Goal: Consume media (video, audio): Consume media (video, audio)

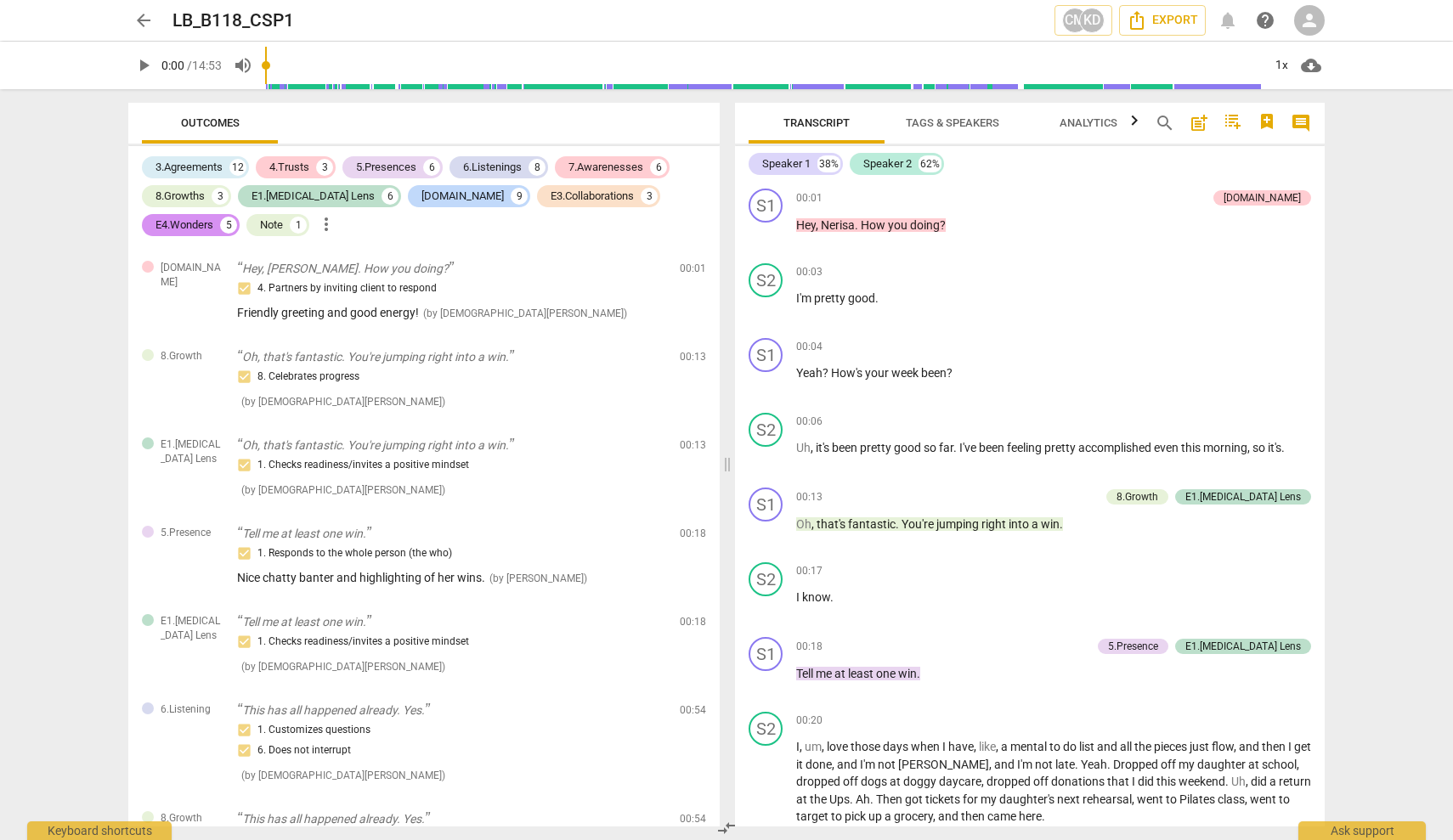
click at [145, 64] on span "play_arrow" at bounding box center [144, 65] width 20 height 20
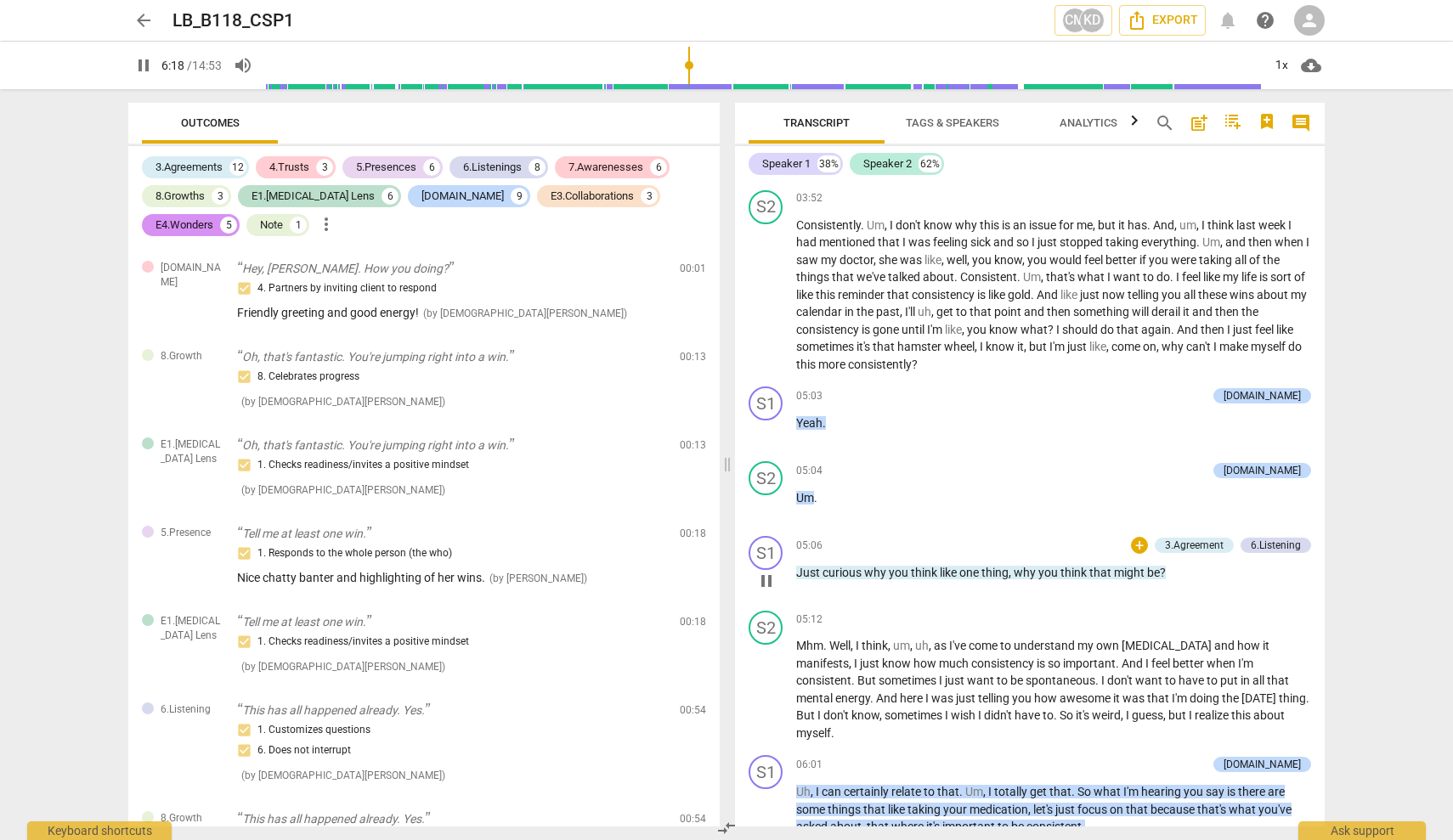
scroll to position [3286, 0]
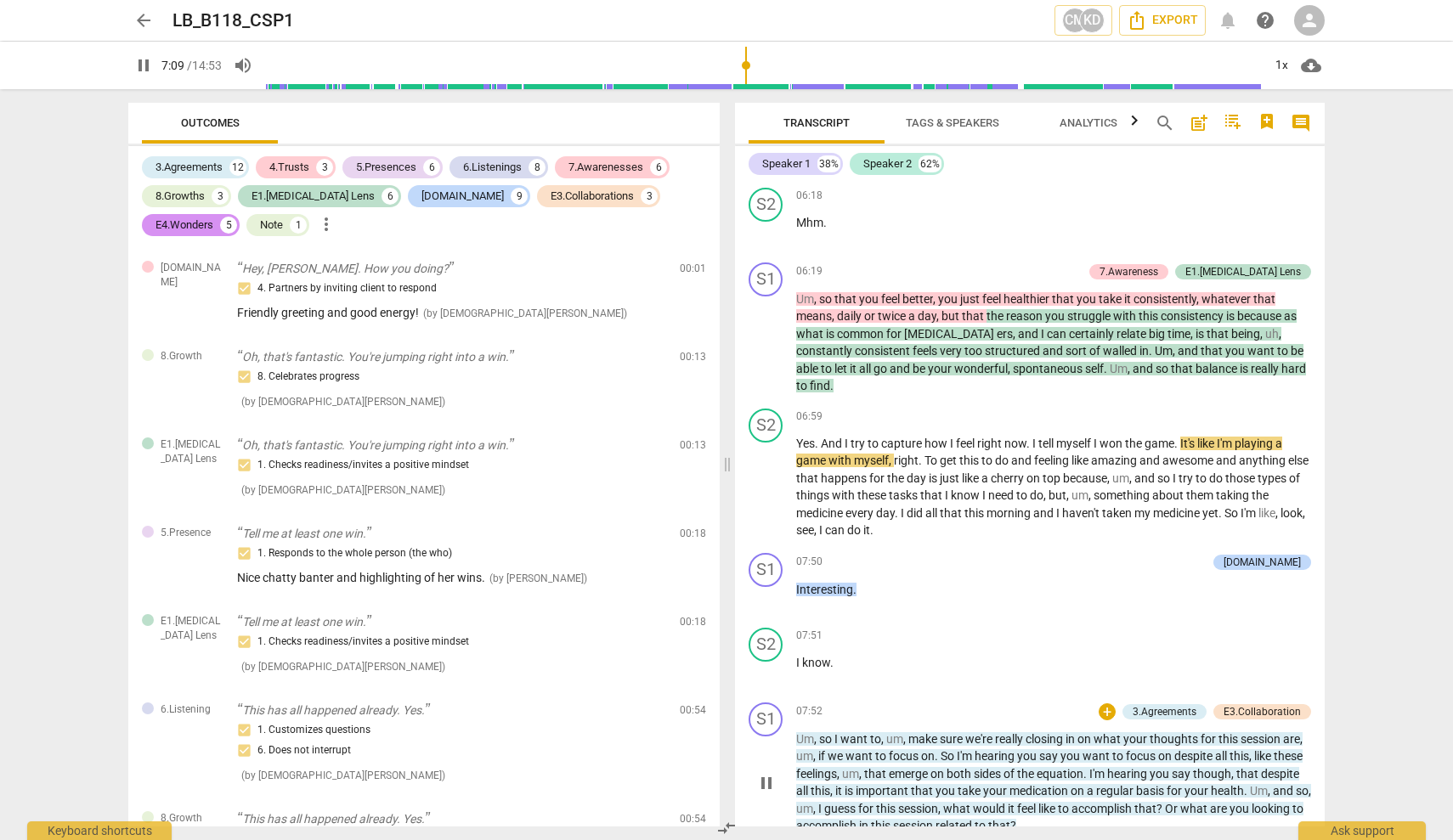
click at [986, 730] on p "Um , so I want to , um , make sure we're really closing in on what your thought…" at bounding box center [1053, 782] width 515 height 105
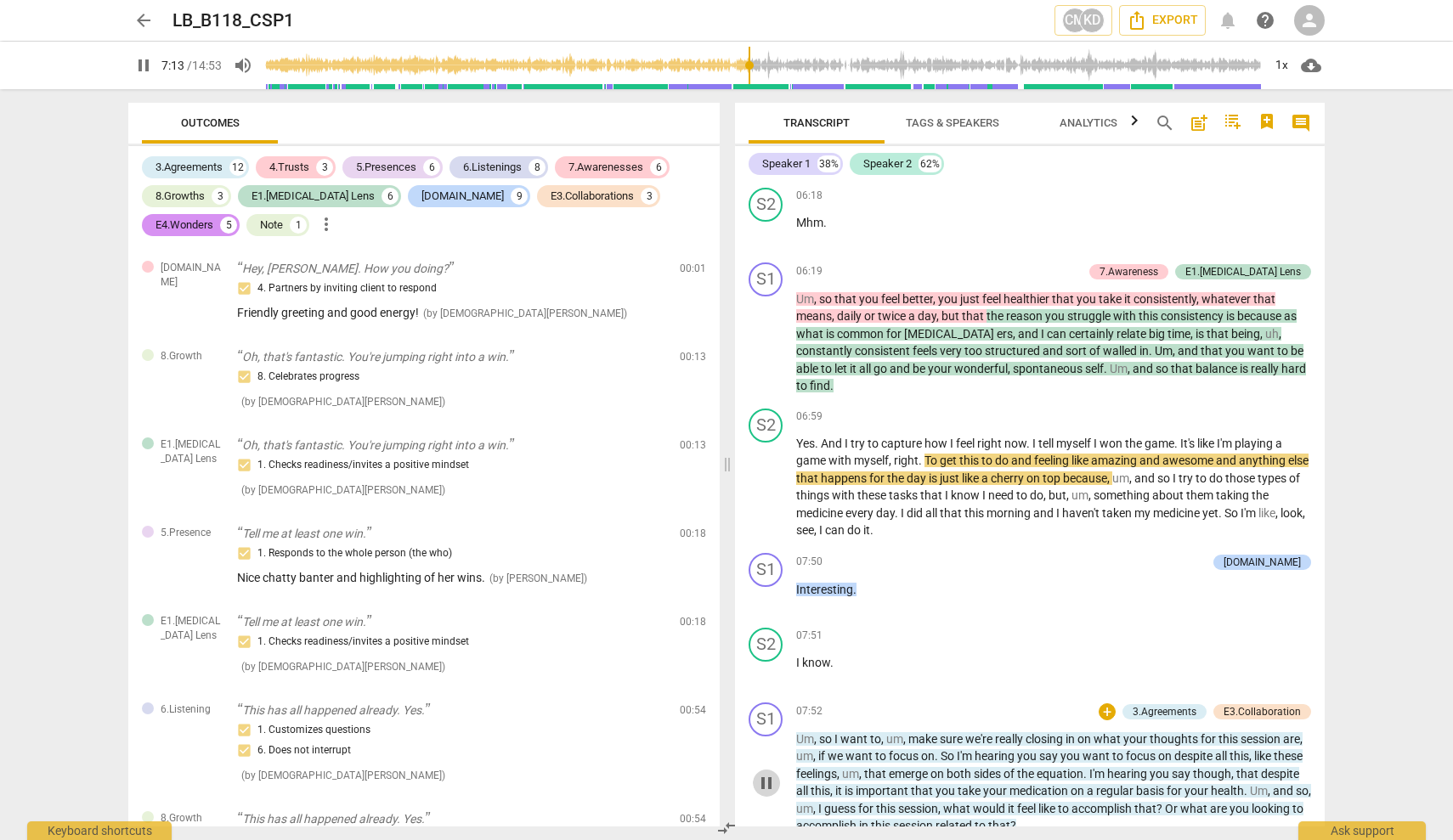
click at [772, 773] on span "pause" at bounding box center [766, 783] width 20 height 20
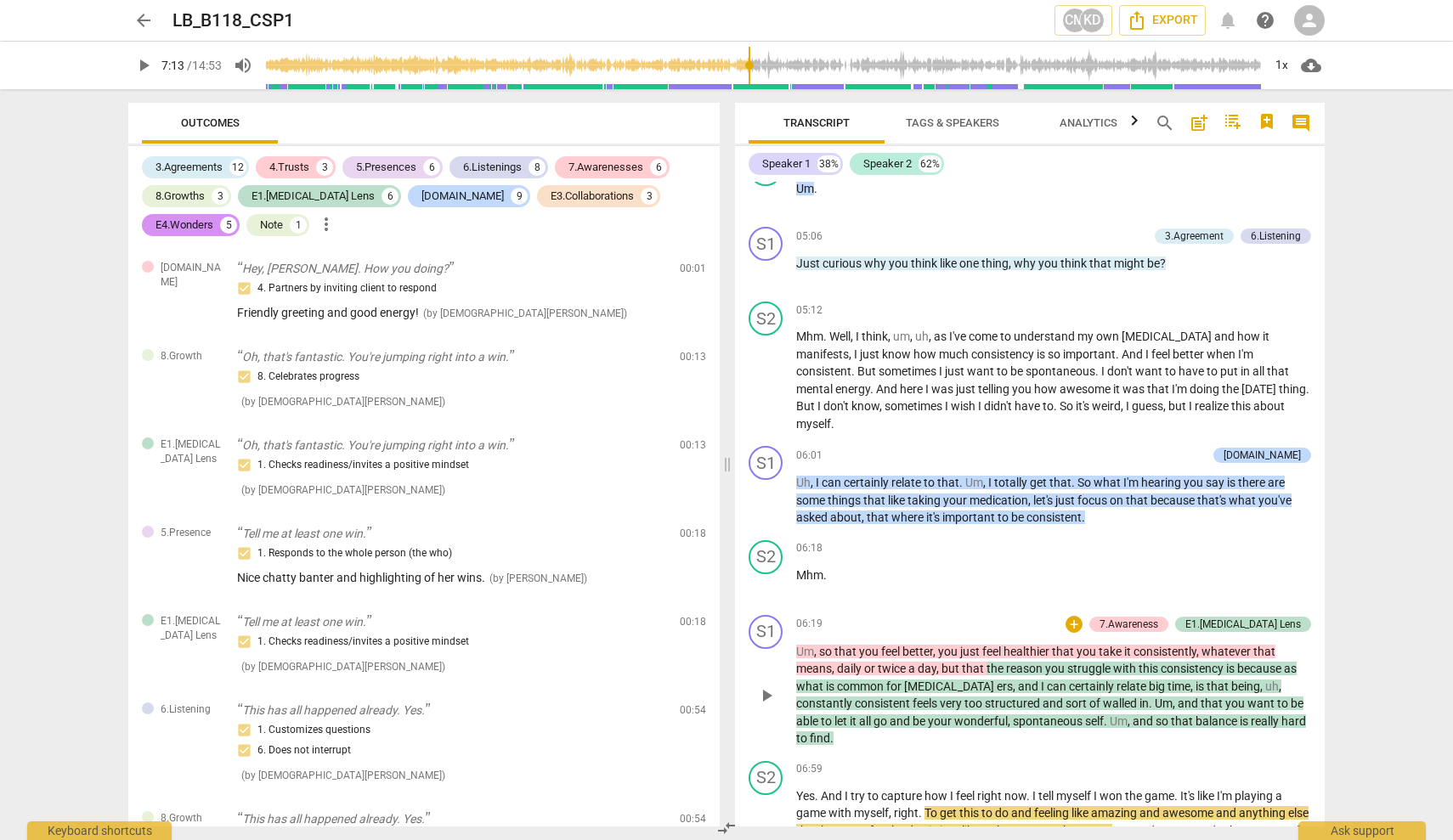
scroll to position [2931, 0]
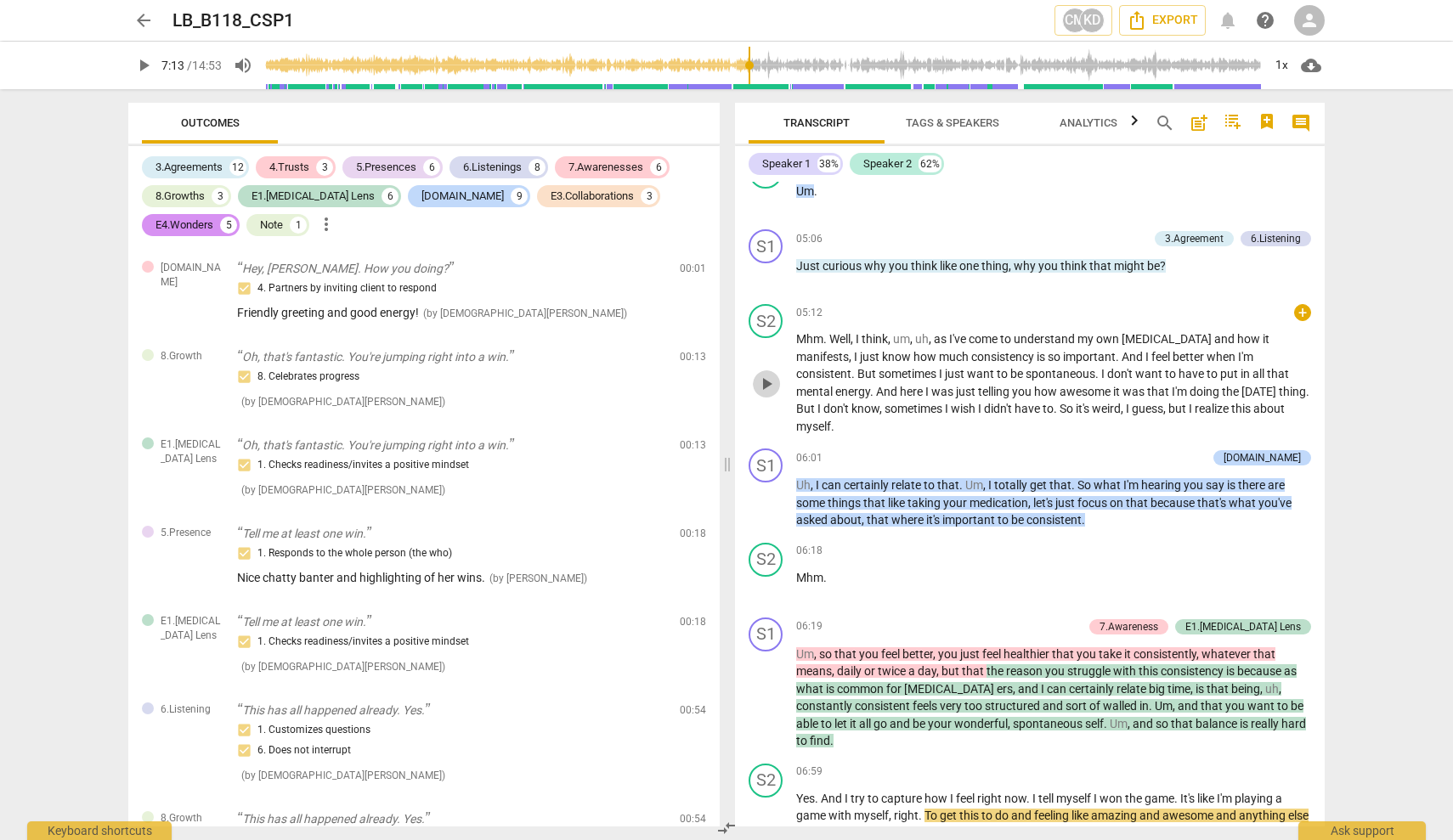
click at [769, 374] on span "play_arrow" at bounding box center [766, 384] width 20 height 20
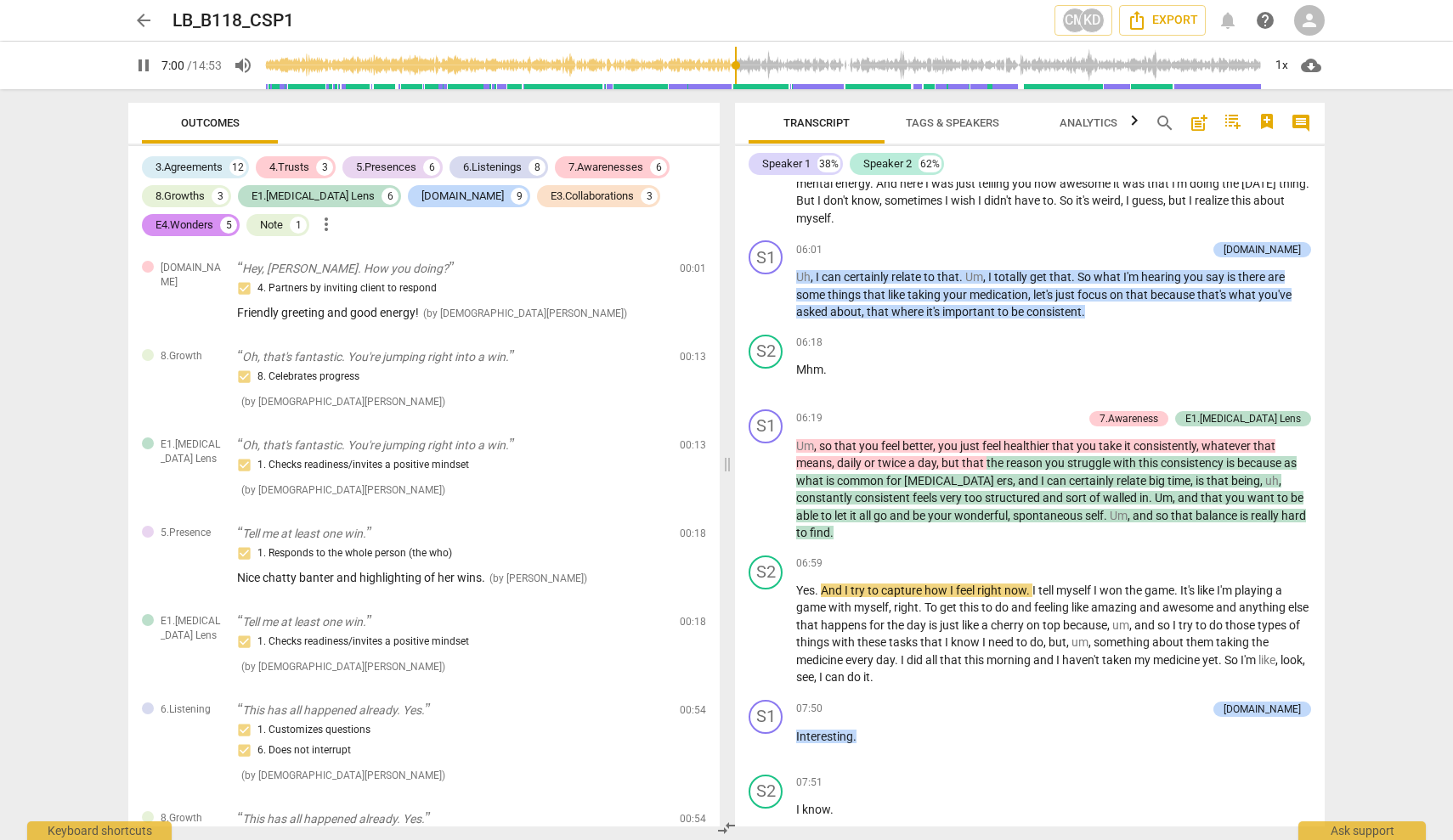
scroll to position [3143, 0]
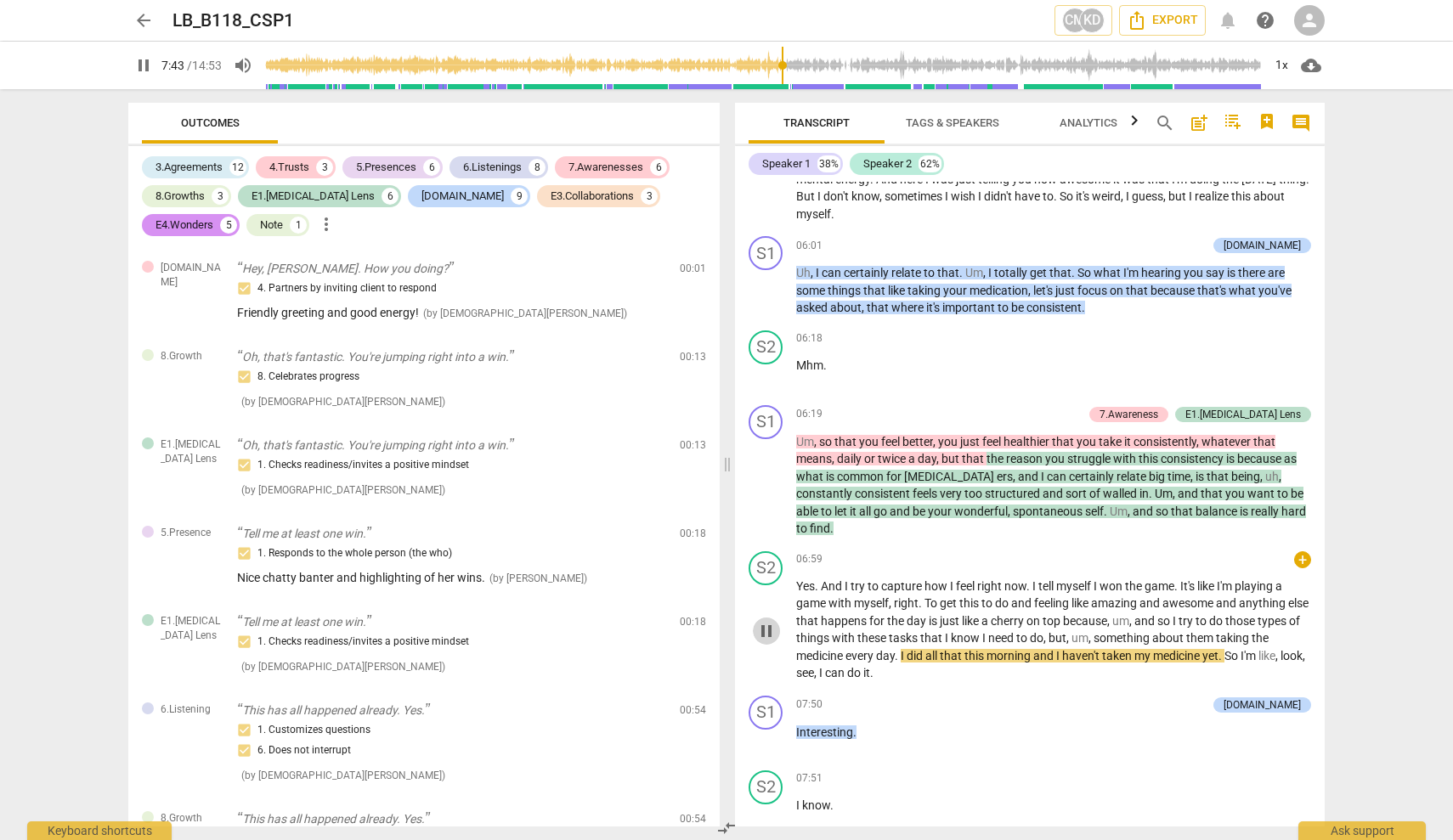
click at [762, 621] on span "pause" at bounding box center [766, 631] width 20 height 20
click at [832, 579] on span "And" at bounding box center [833, 586] width 24 height 14
click at [765, 621] on span "play_arrow" at bounding box center [766, 631] width 20 height 20
click at [803, 579] on span "Yes" at bounding box center [805, 586] width 19 height 14
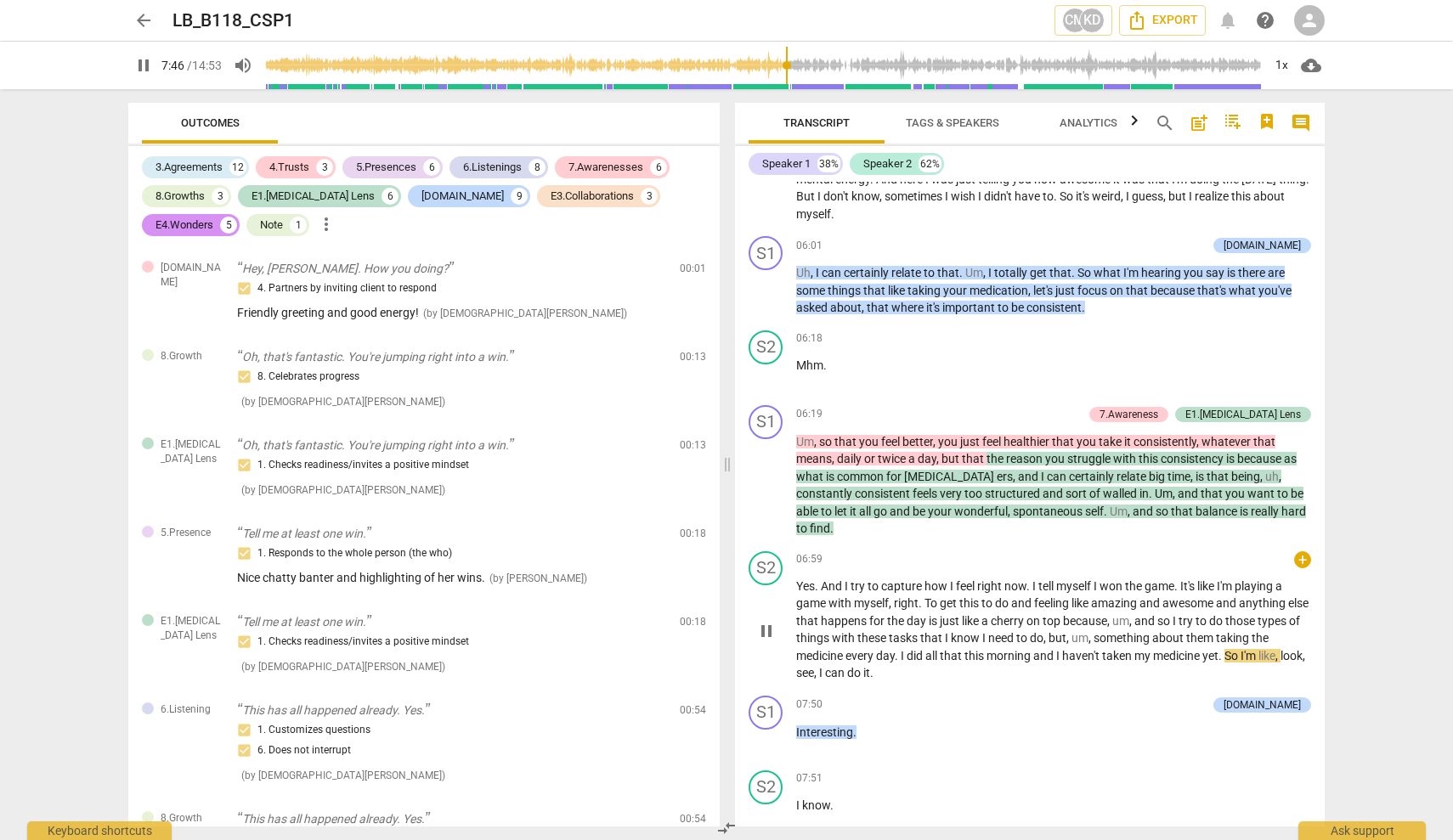
click at [803, 579] on span "Yes" at bounding box center [805, 586] width 19 height 14
click at [851, 467] on p "Um , so that you feel better , you just feel healthier that you take it consist…" at bounding box center [1053, 485] width 515 height 105
click at [768, 475] on span "pause" at bounding box center [766, 485] width 20 height 20
click at [768, 475] on span "play_arrow" at bounding box center [766, 485] width 20 height 20
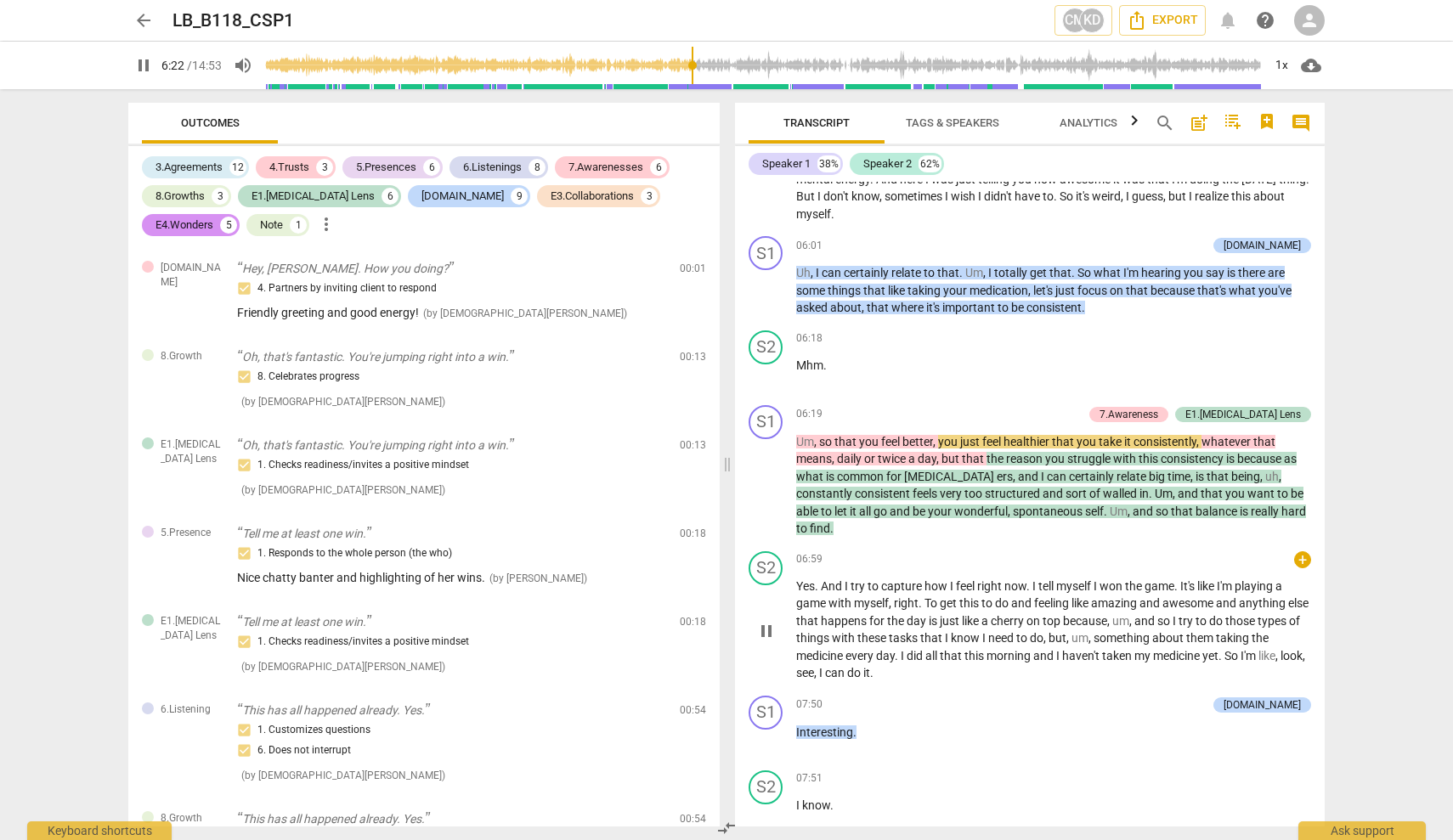
click at [767, 617] on button "pause" at bounding box center [766, 630] width 27 height 27
click at [767, 617] on button "play_arrow" at bounding box center [766, 630] width 27 height 27
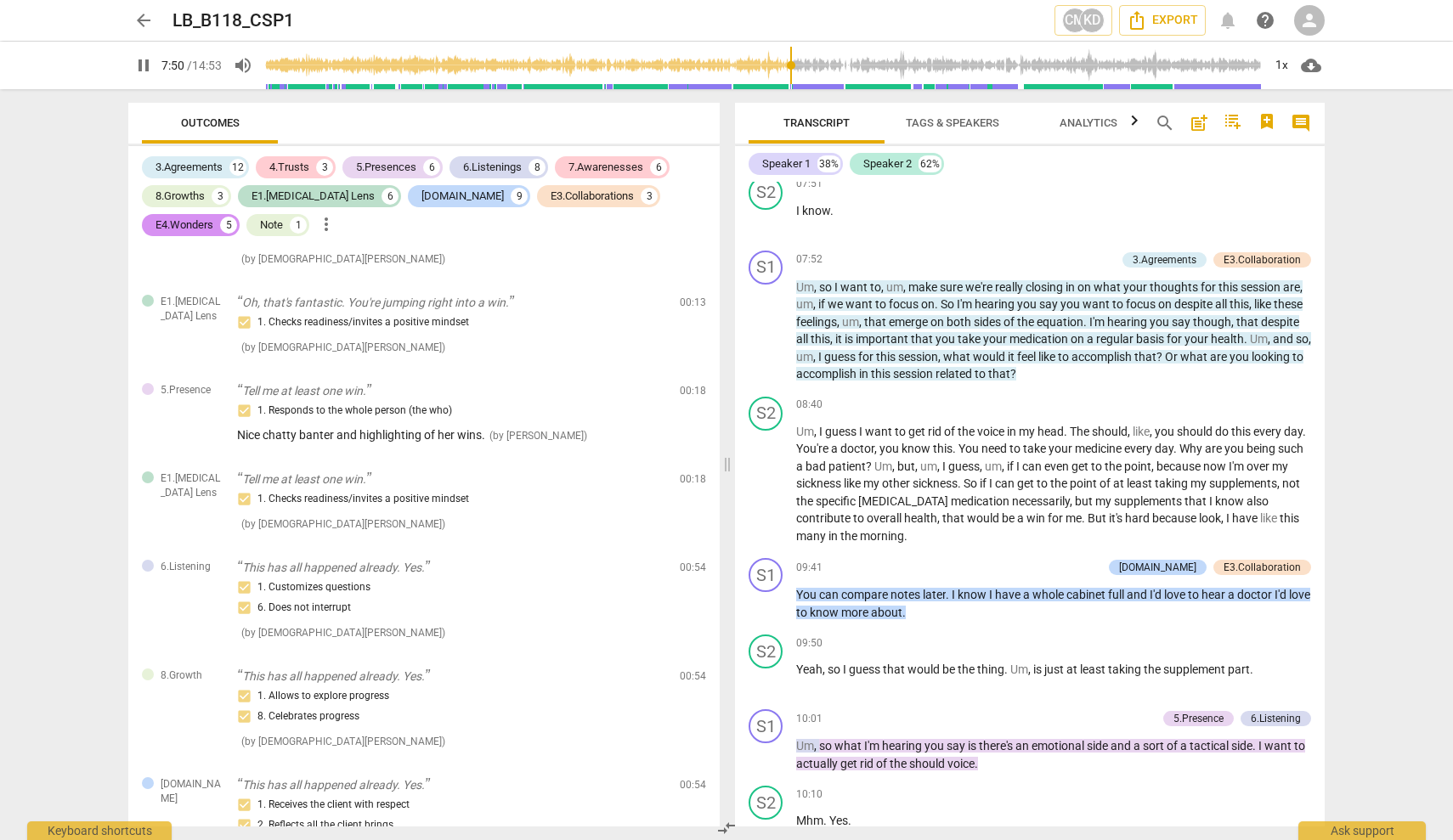
scroll to position [3740, 0]
click at [766, 592] on span "pause" at bounding box center [766, 602] width 20 height 20
click at [764, 592] on span "play_arrow" at bounding box center [766, 602] width 20 height 20
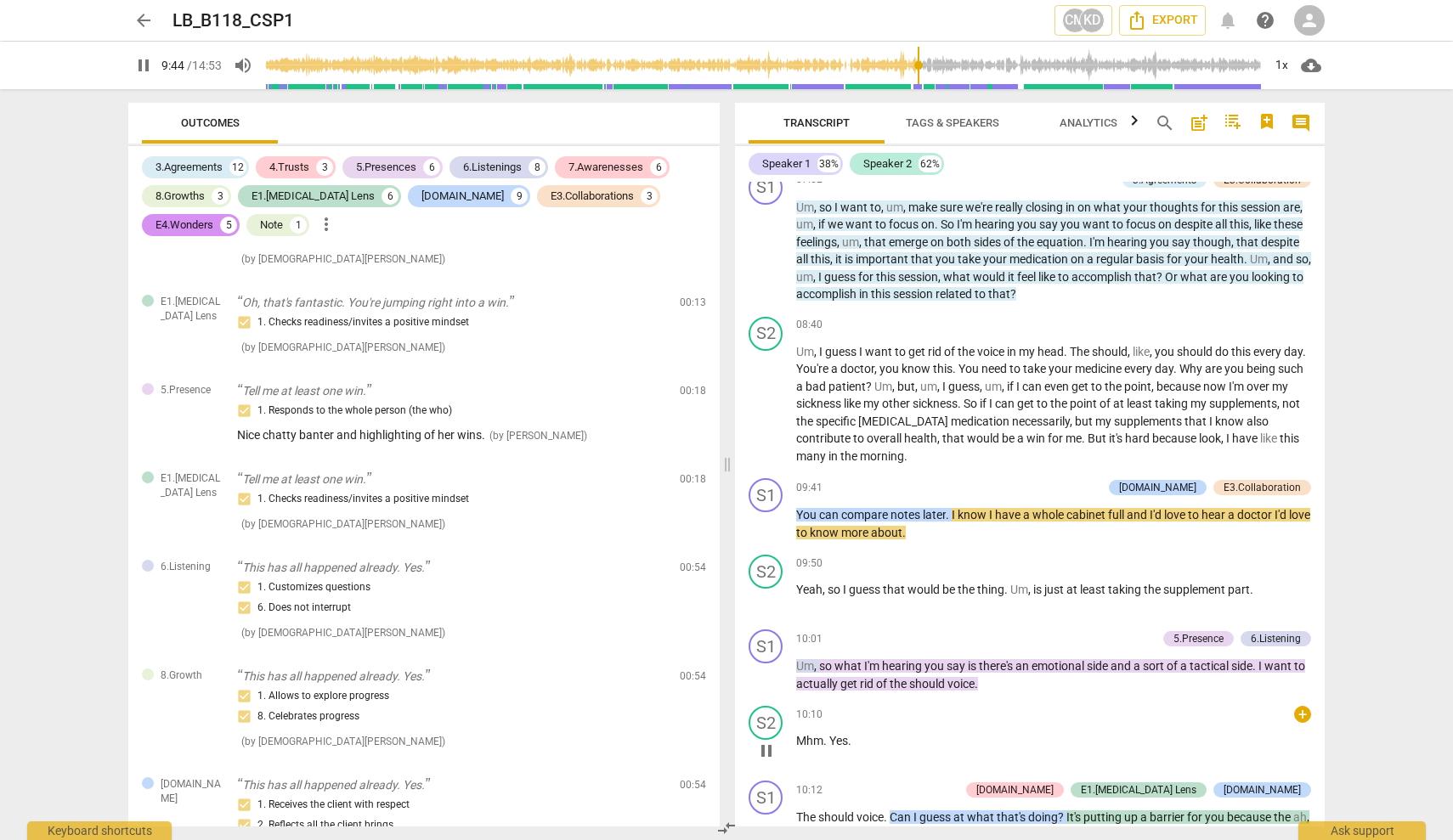
scroll to position [3720, 0]
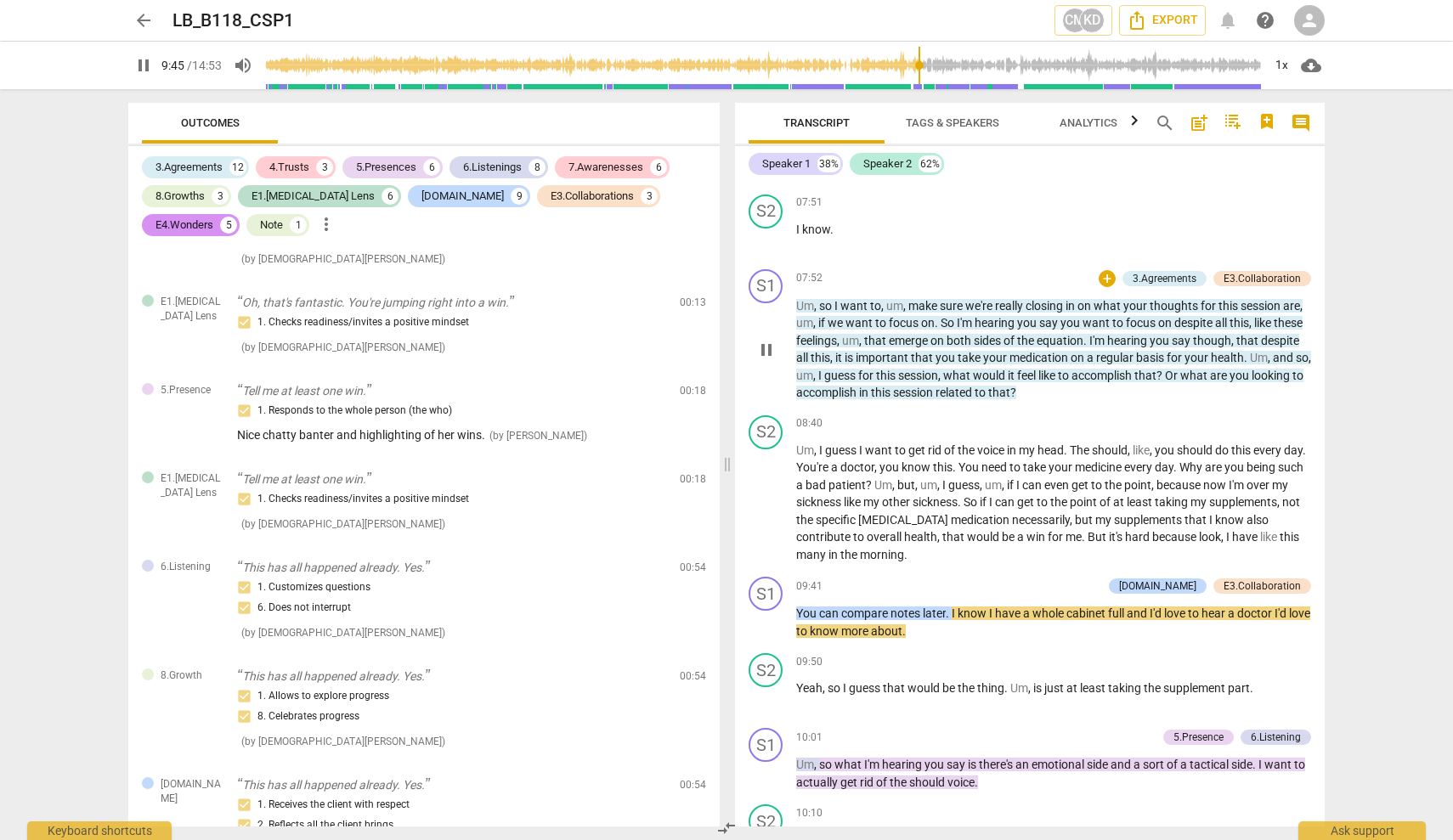
click at [1250, 351] on span "Um" at bounding box center [1259, 358] width 18 height 14
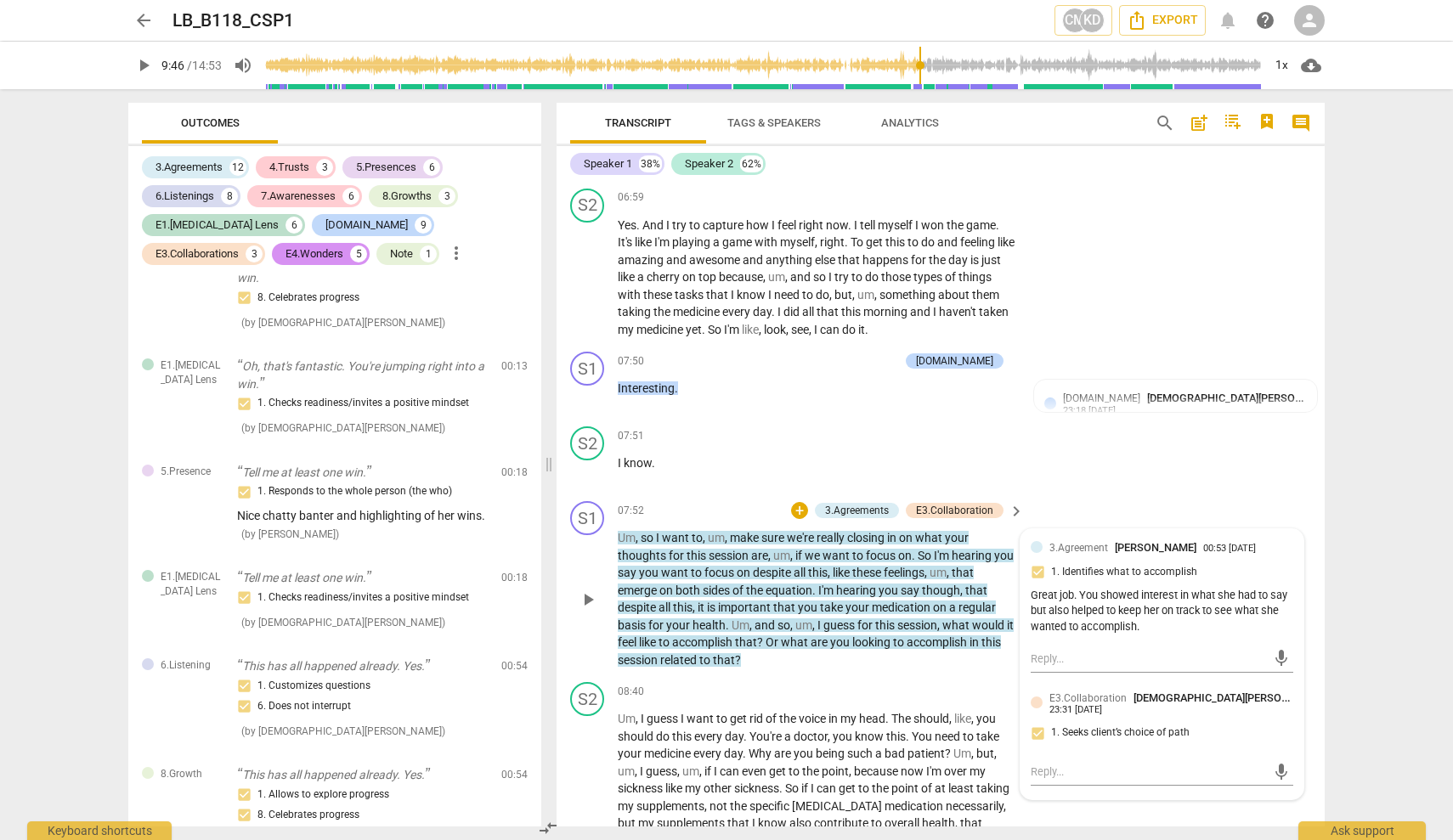
click at [583, 599] on span "play_arrow" at bounding box center [588, 599] width 20 height 20
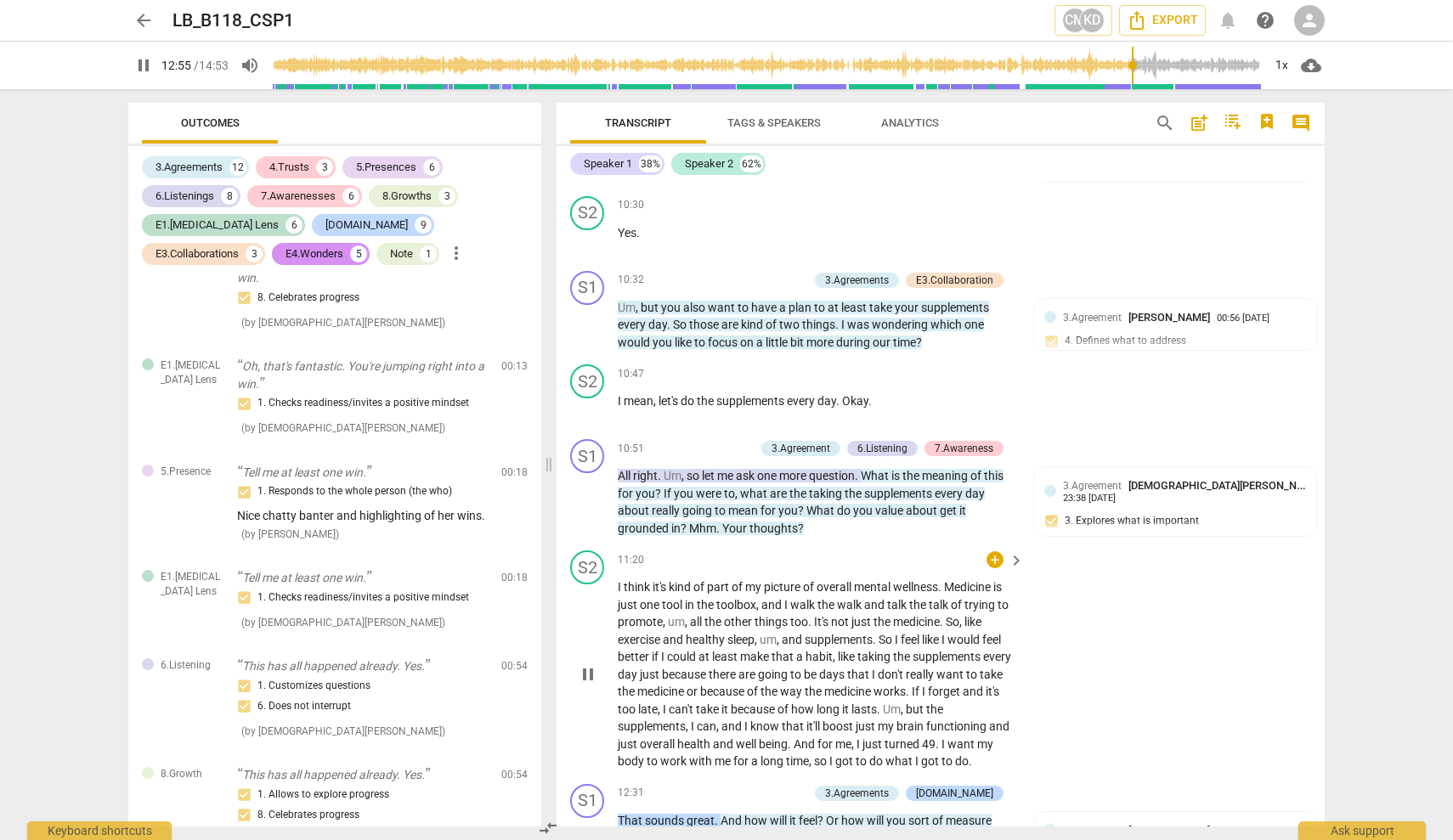
scroll to position [5367, 0]
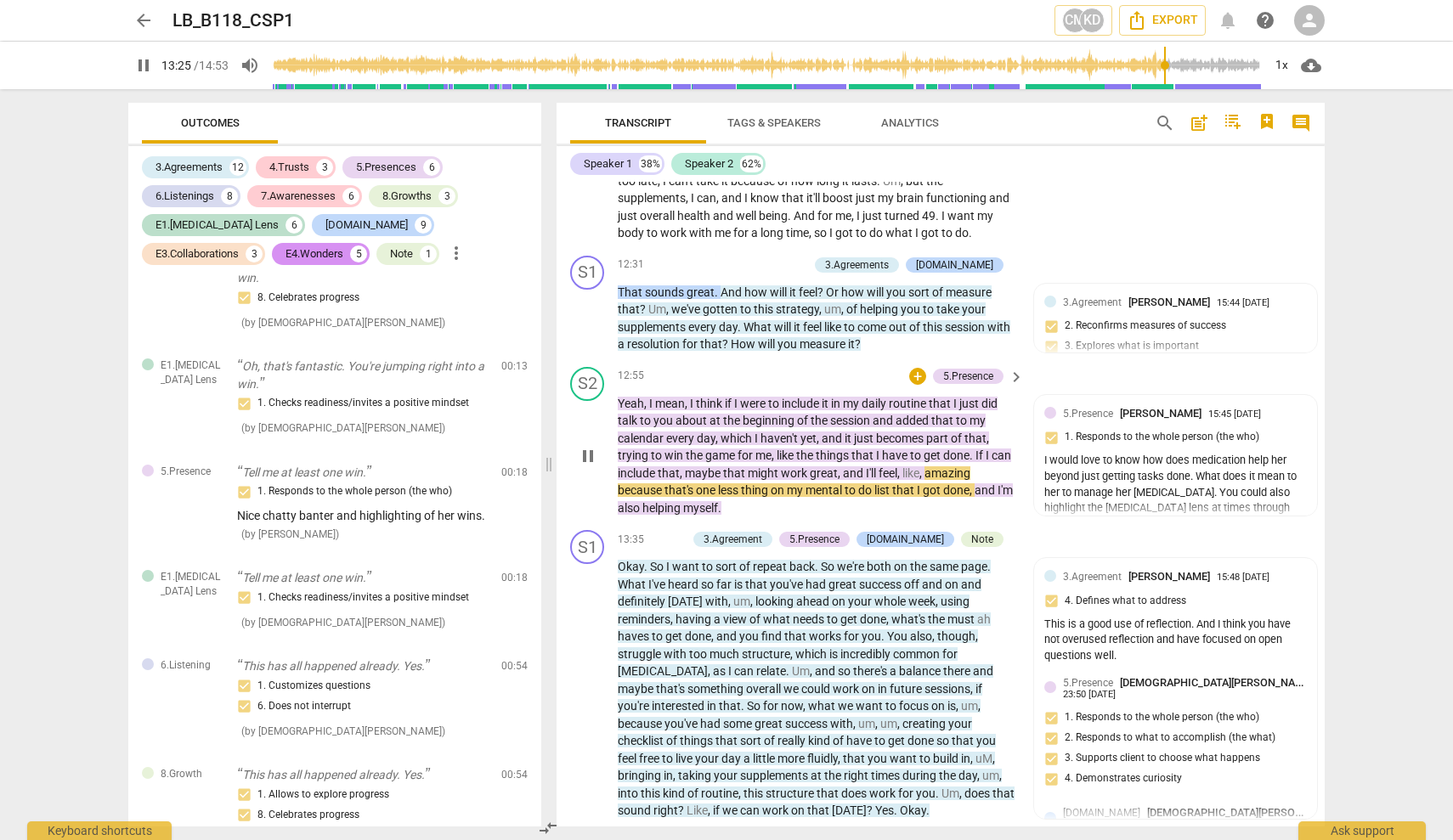
click at [633, 397] on span "Yeah" at bounding box center [631, 404] width 26 height 14
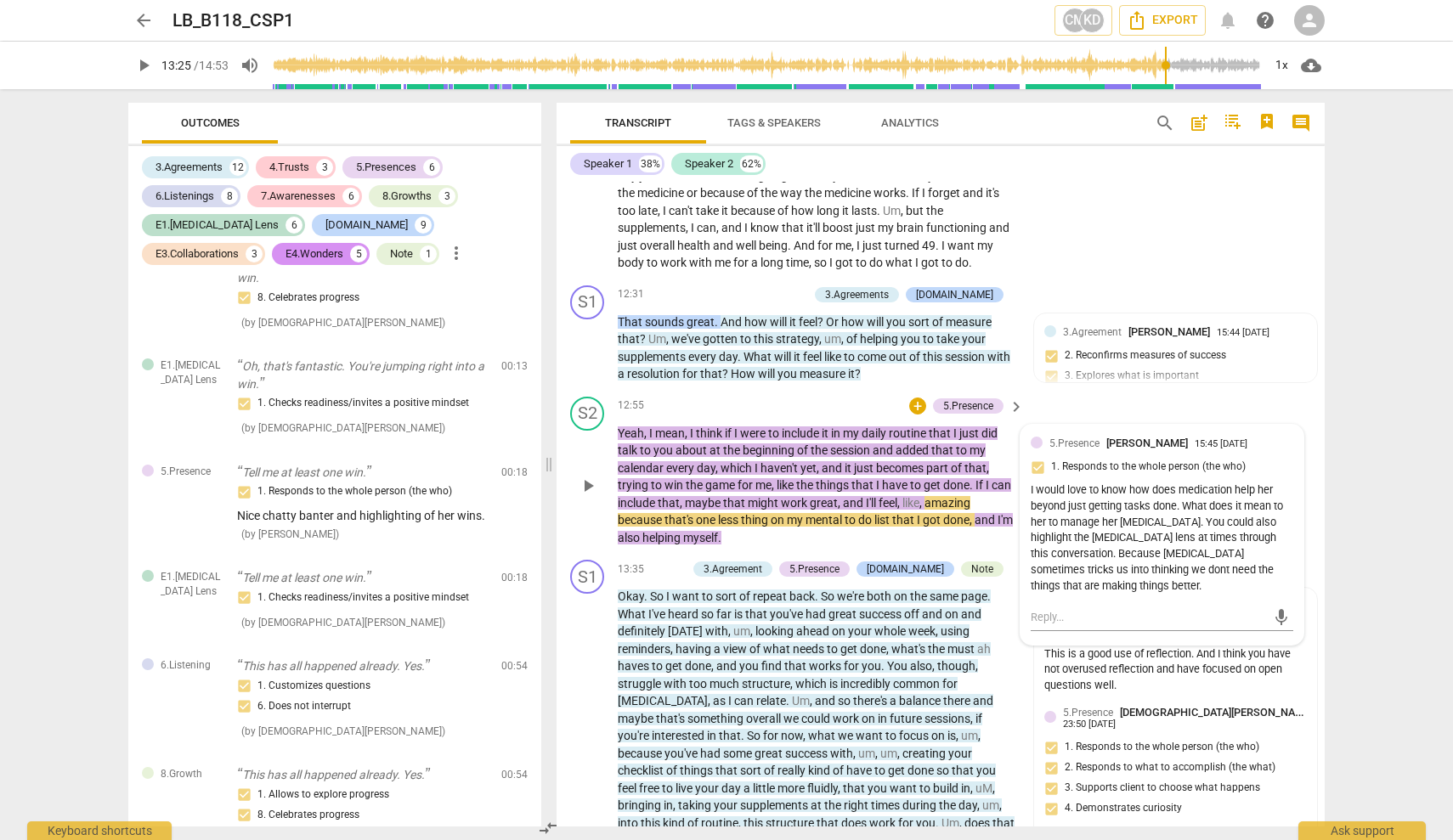
scroll to position [5335, 0]
click at [645, 428] on span "," at bounding box center [647, 435] width 5 height 14
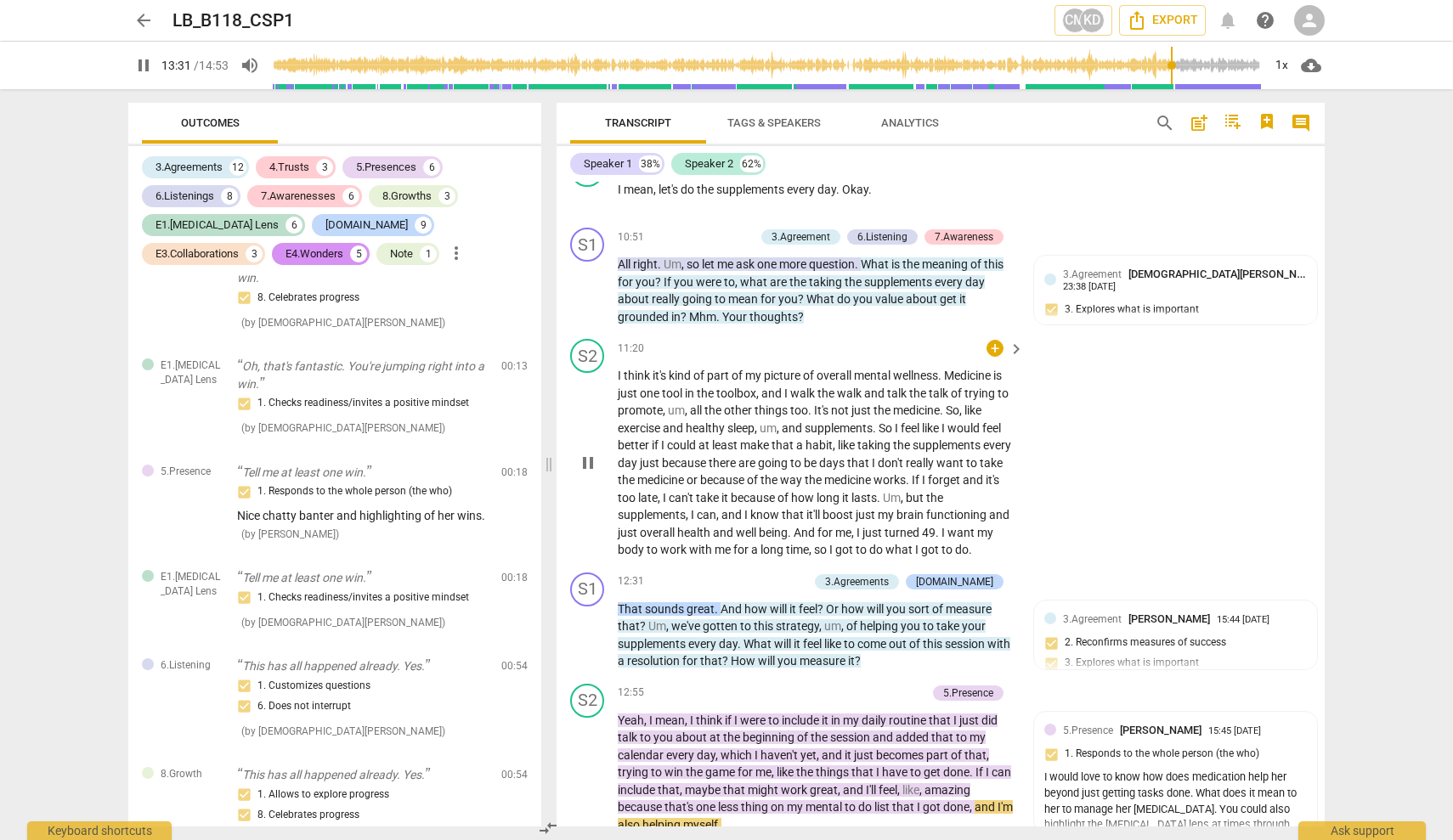
scroll to position [5034, 0]
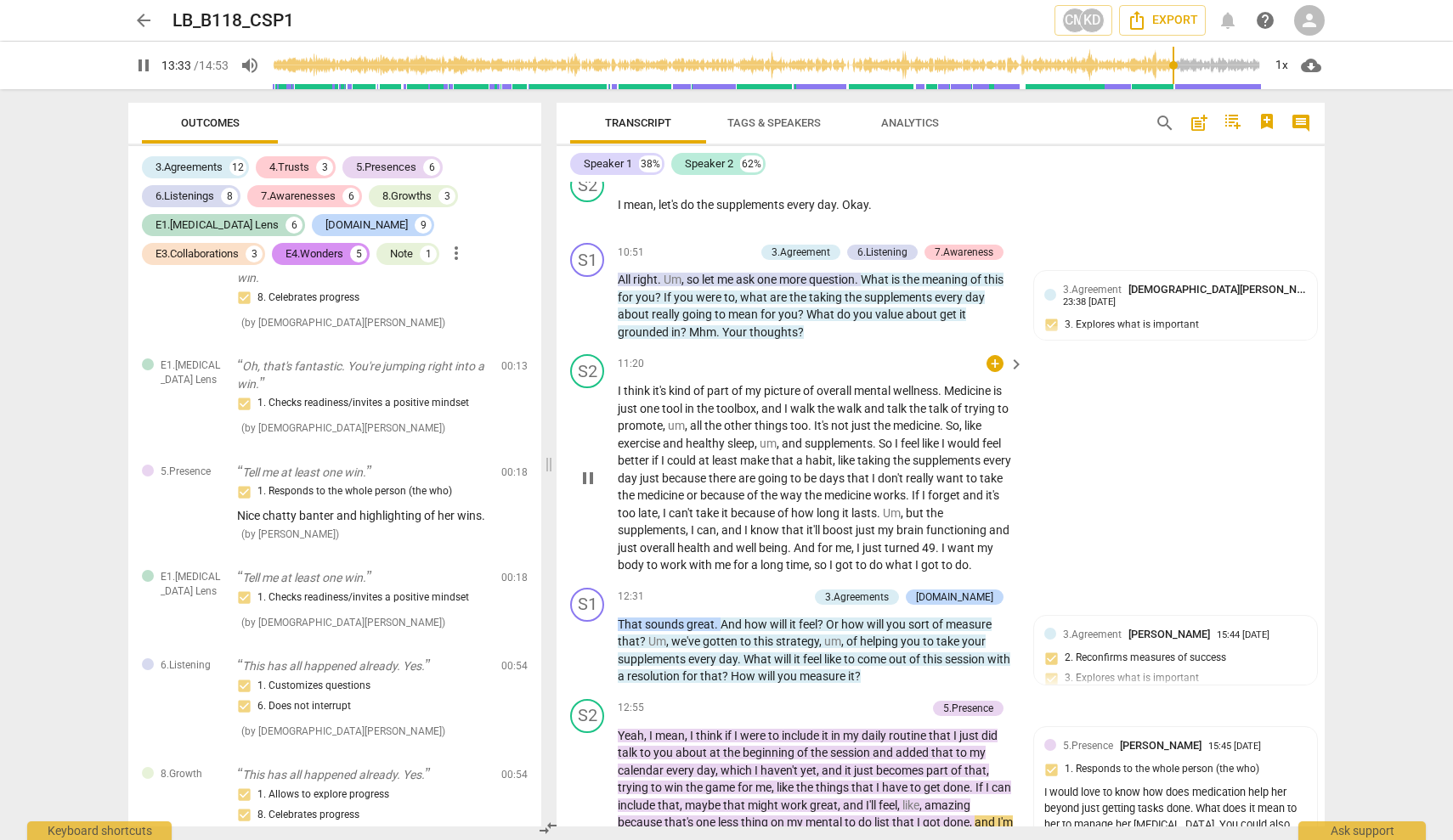
click at [632, 387] on p "I think it's kind of part of my picture of overall mental wellness . Medicine i…" at bounding box center [816, 478] width 398 height 192
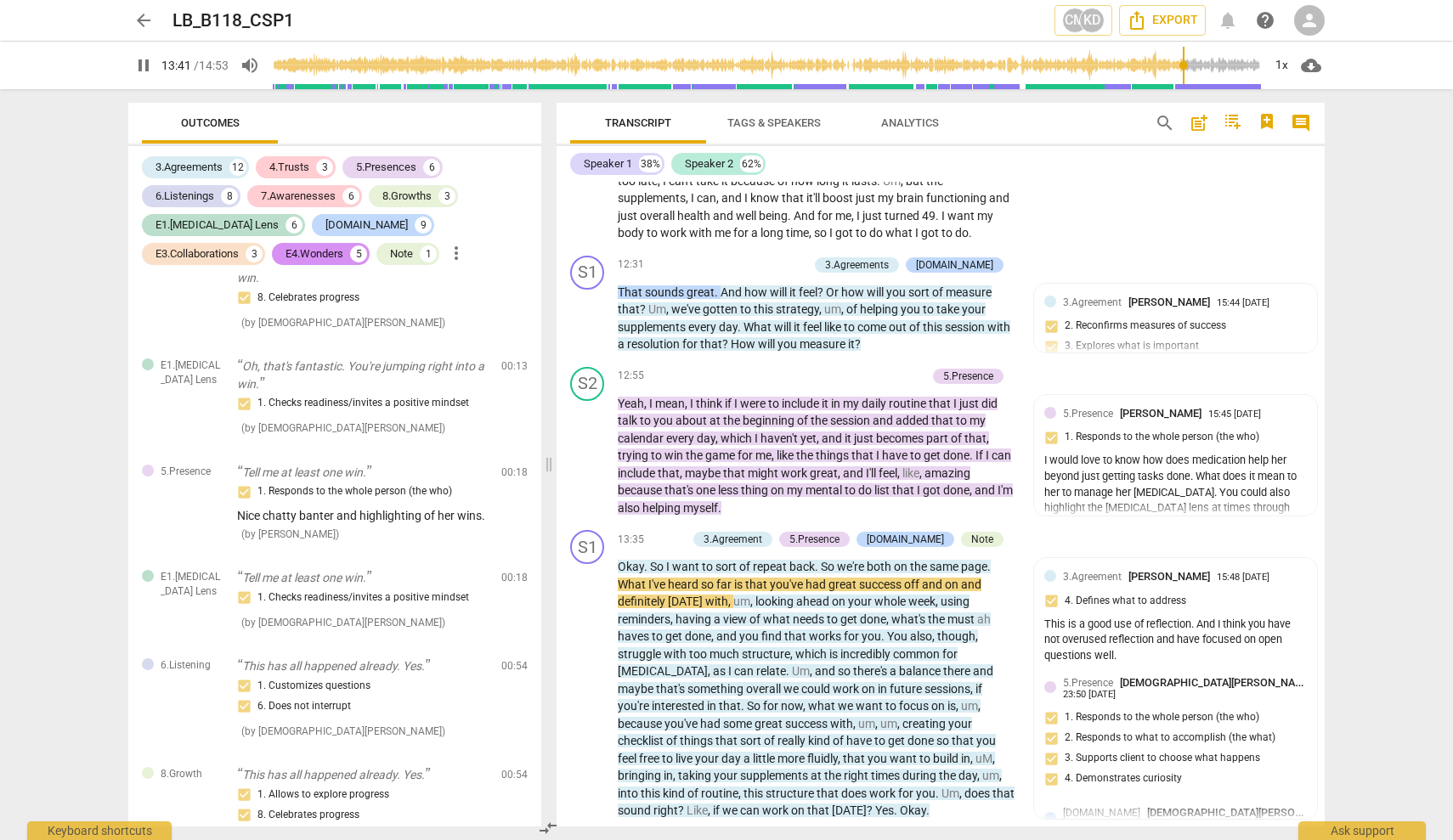
click at [592, 432] on div "play_arrow pause" at bounding box center [596, 455] width 43 height 111
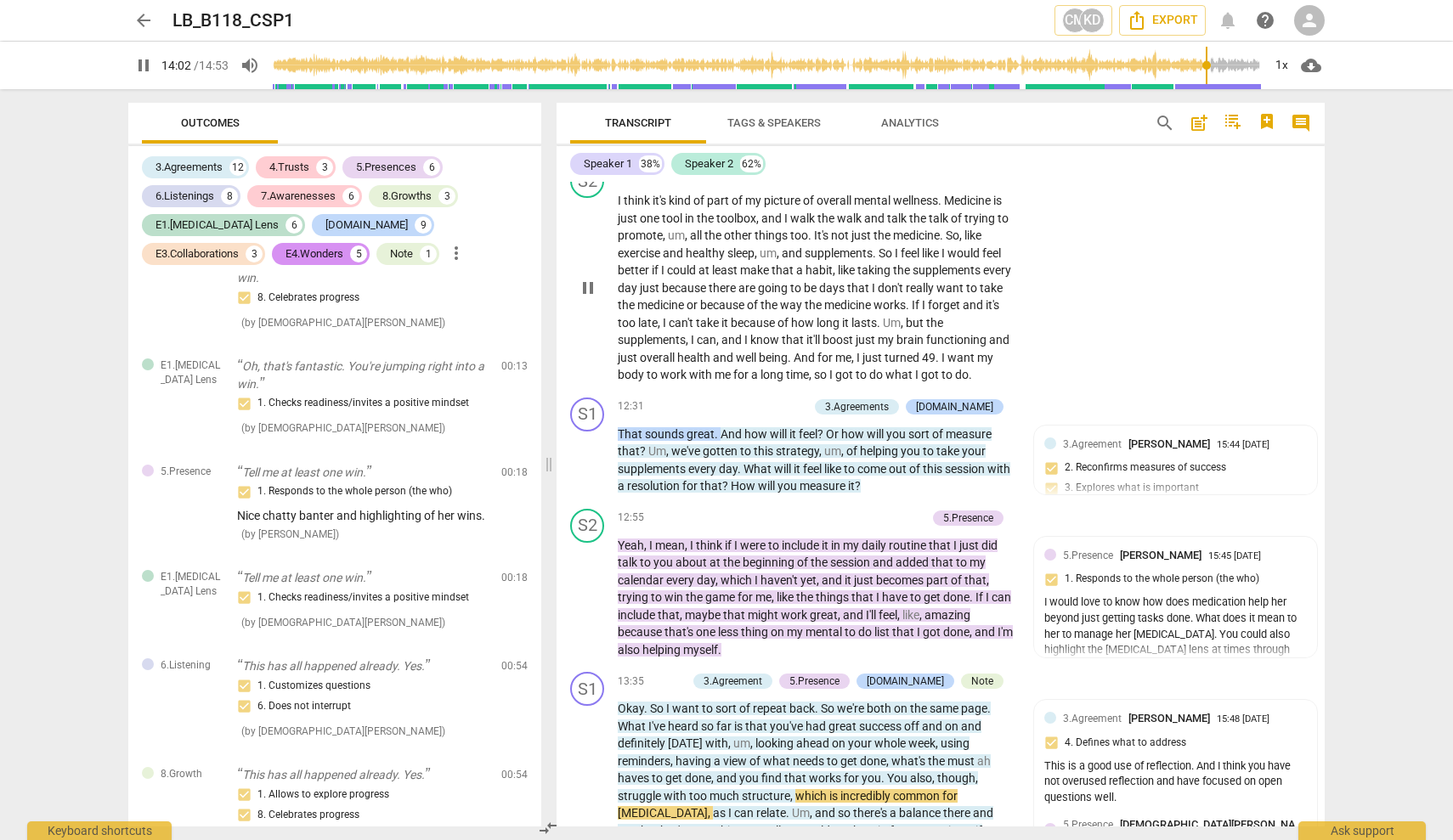
scroll to position [5213, 0]
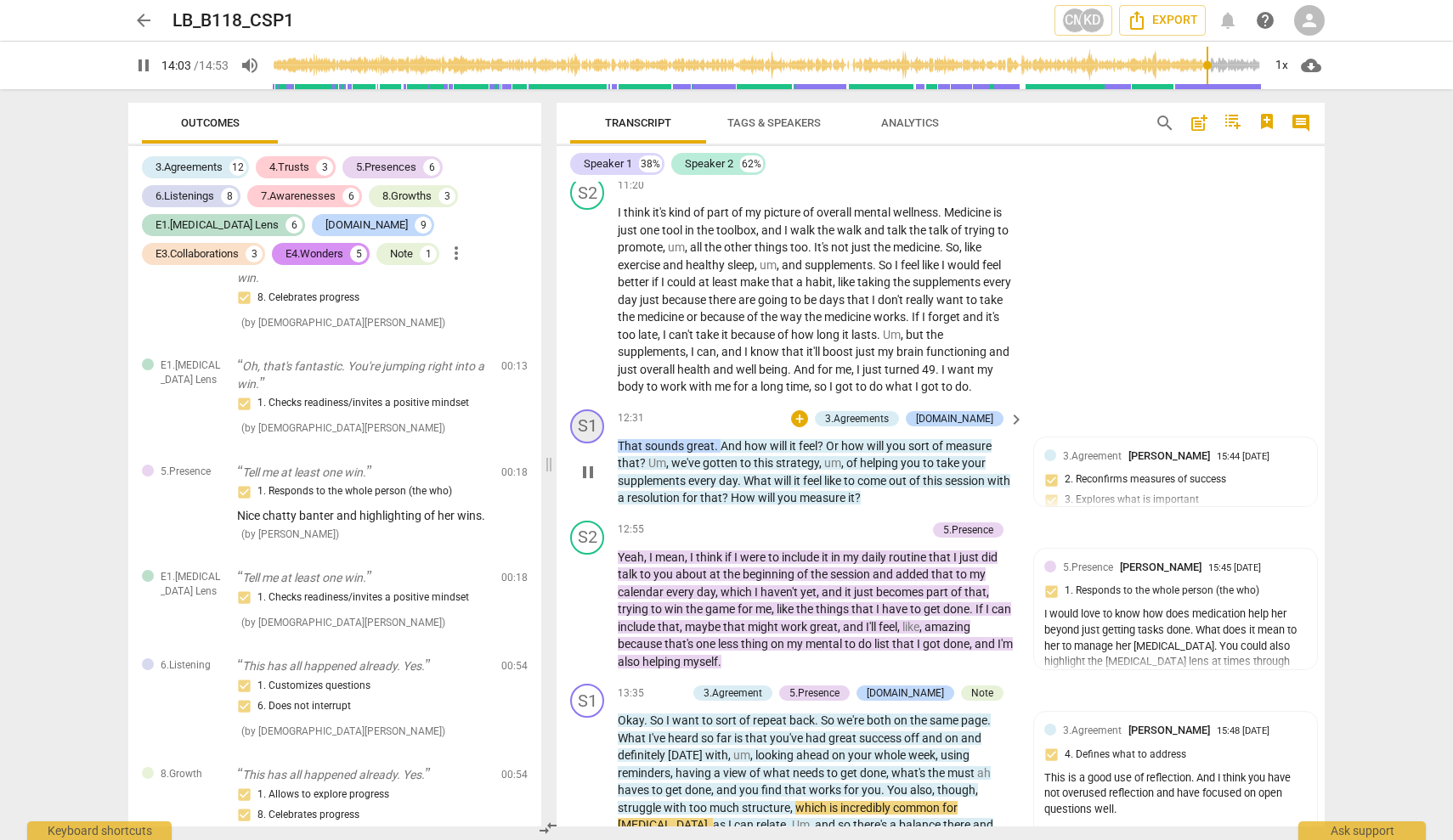
click at [582, 410] on div "S1" at bounding box center [588, 426] width 34 height 34
click at [591, 462] on span "pause" at bounding box center [588, 472] width 20 height 20
click at [591, 462] on span "play_arrow" at bounding box center [588, 472] width 20 height 20
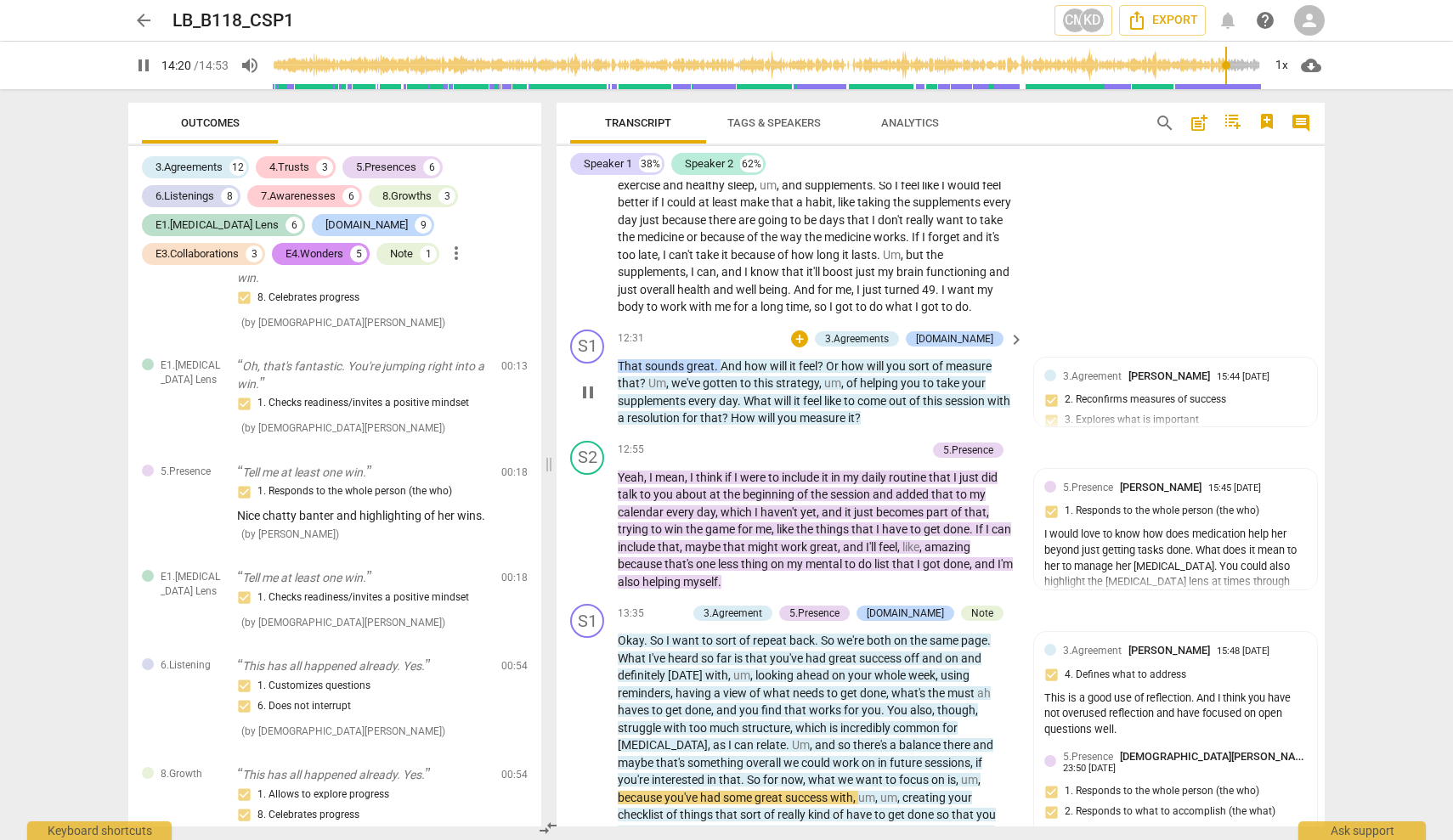
scroll to position [5306, 0]
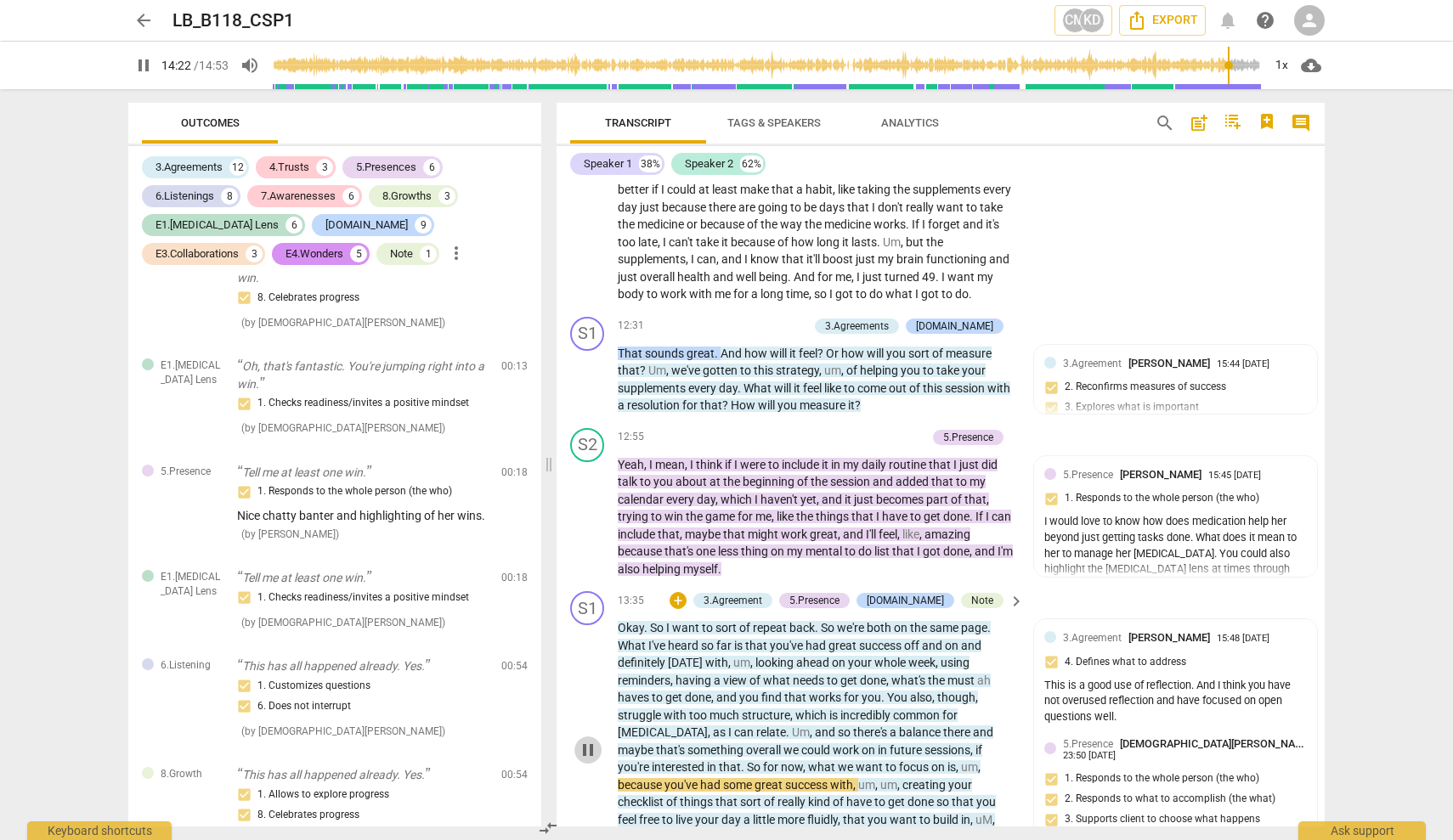
click at [586, 740] on span "pause" at bounding box center [588, 750] width 20 height 20
click at [586, 740] on span "play_arrow" at bounding box center [588, 750] width 20 height 20
type input "893"
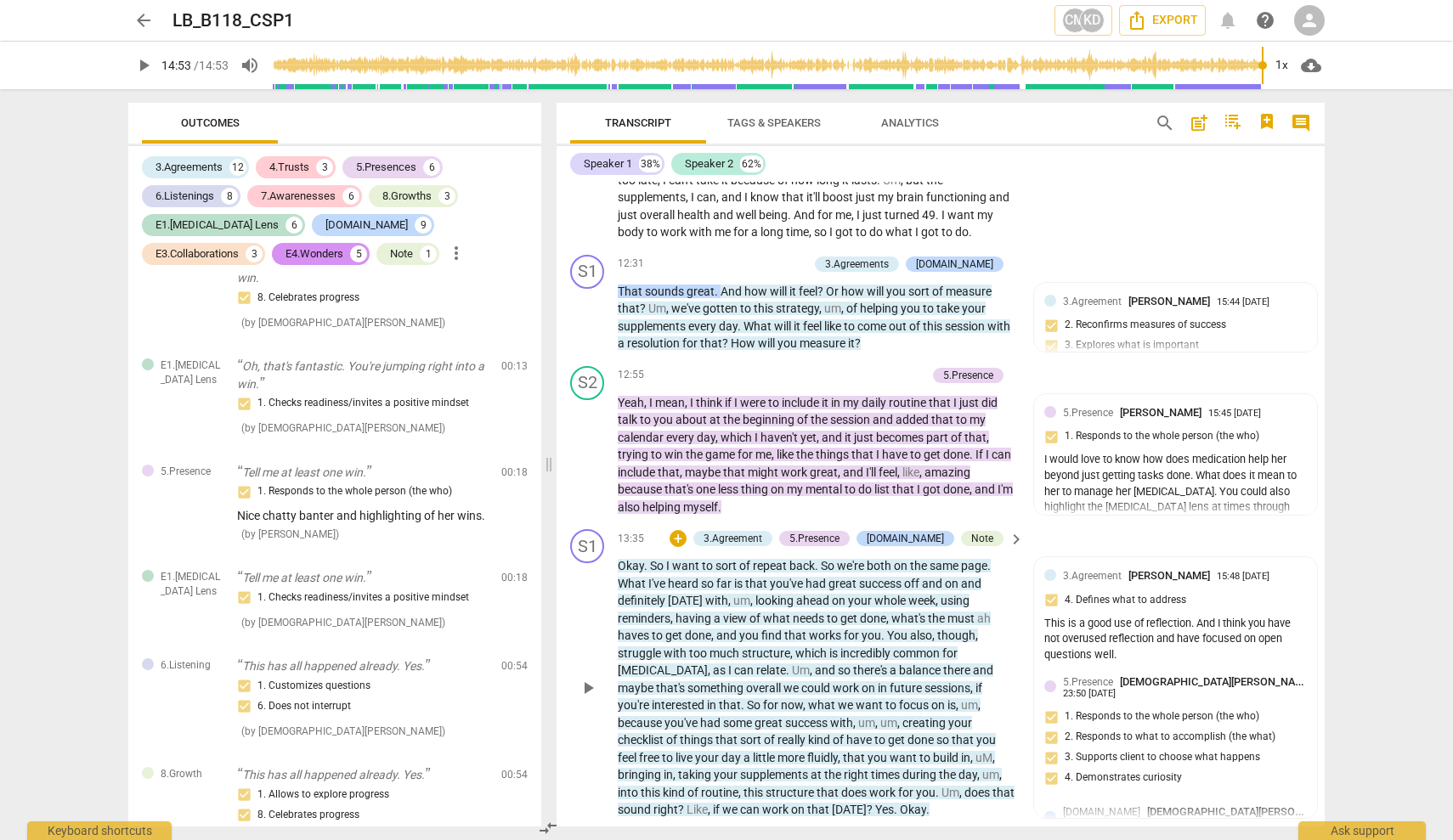
scroll to position [5367, 0]
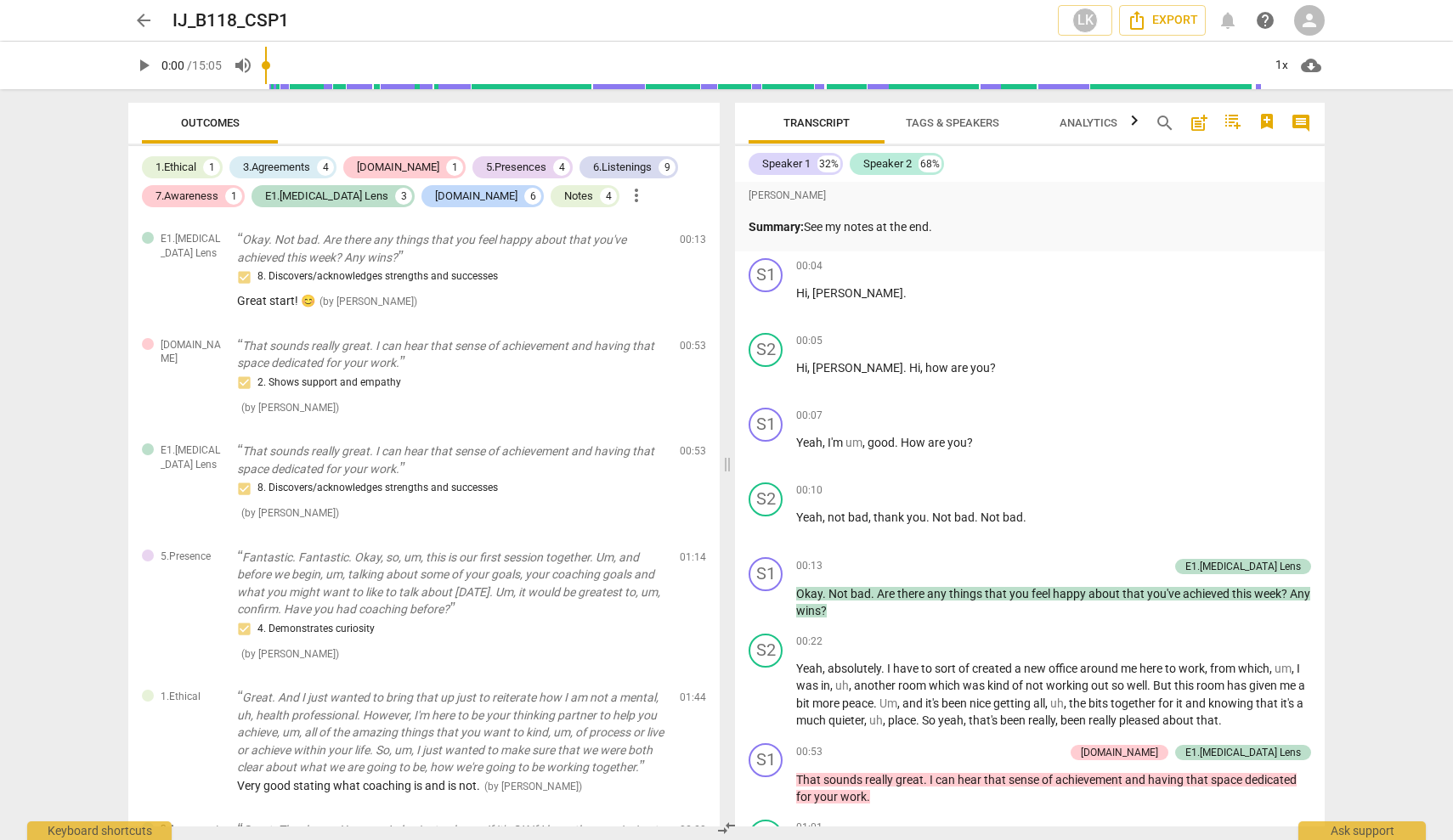
click at [145, 64] on span "play_arrow" at bounding box center [144, 65] width 20 height 20
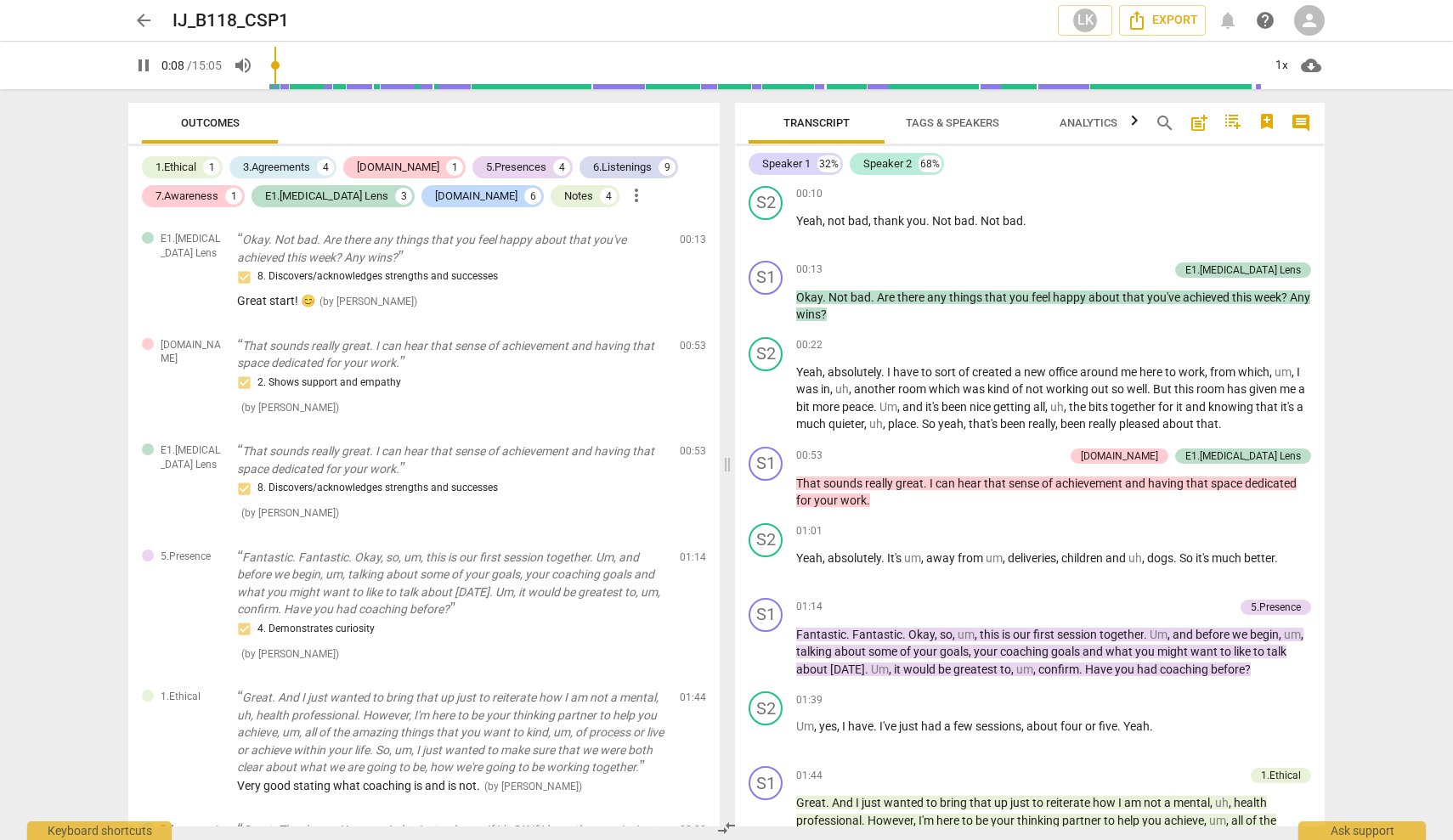
scroll to position [300, 0]
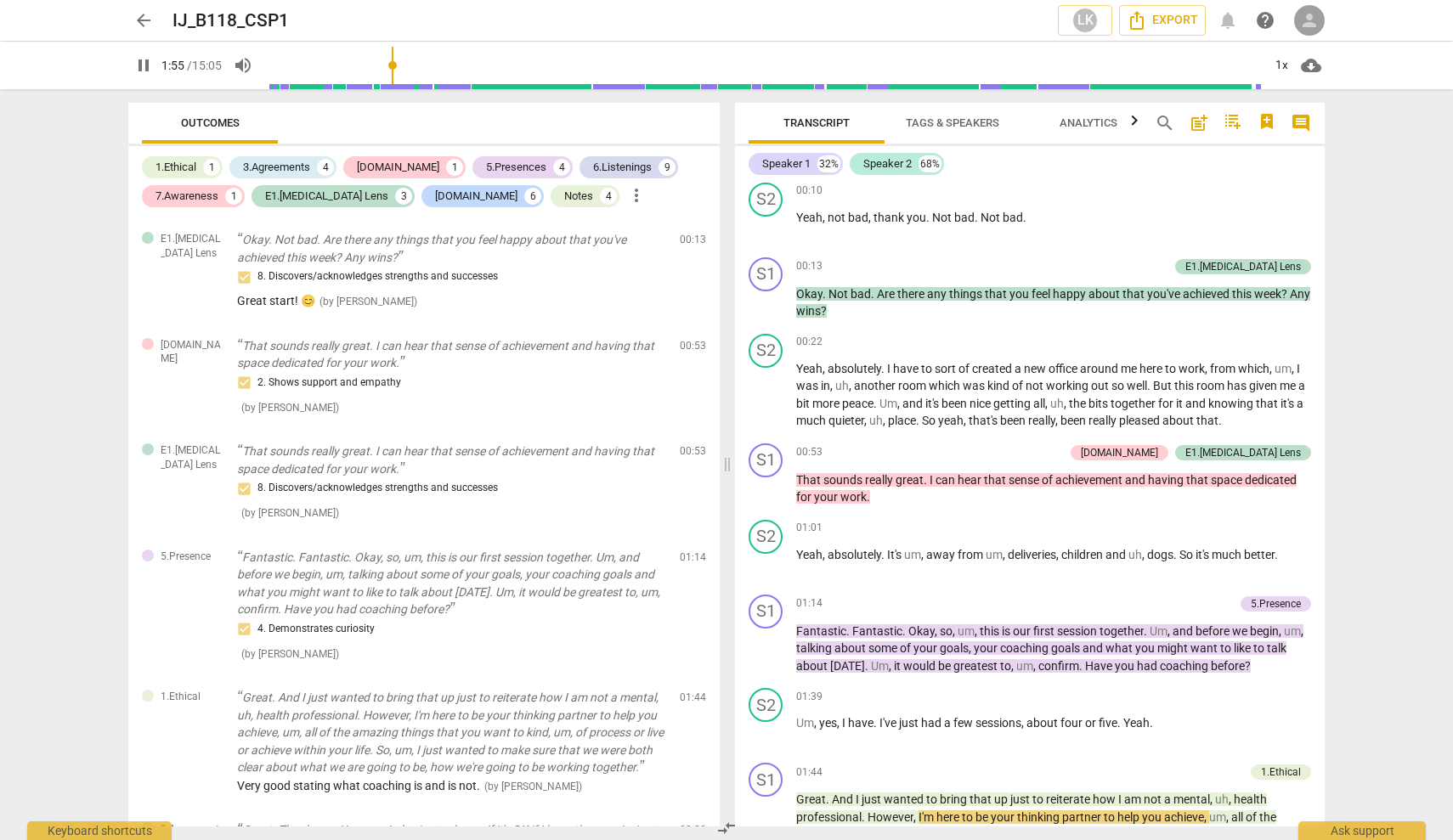
click at [1307, 11] on span "person" at bounding box center [1309, 20] width 20 height 20
click at [975, 127] on div at bounding box center [726, 420] width 1453 height 840
type input "194"
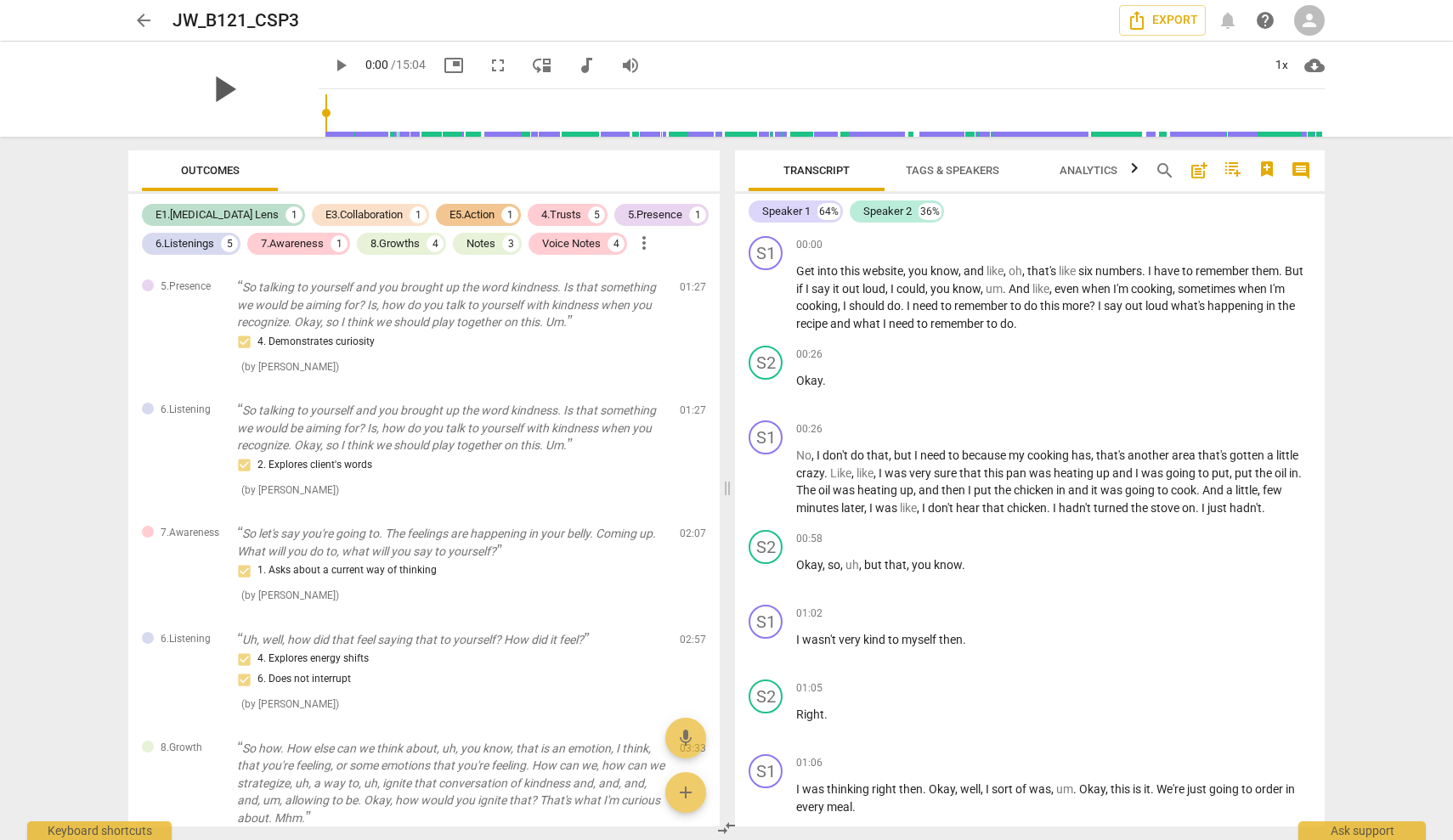
click at [209, 85] on span "play_arrow" at bounding box center [224, 89] width 44 height 44
click at [805, 273] on span "Get" at bounding box center [806, 272] width 21 height 14
click at [802, 208] on div "Speaker 1" at bounding box center [786, 211] width 48 height 17
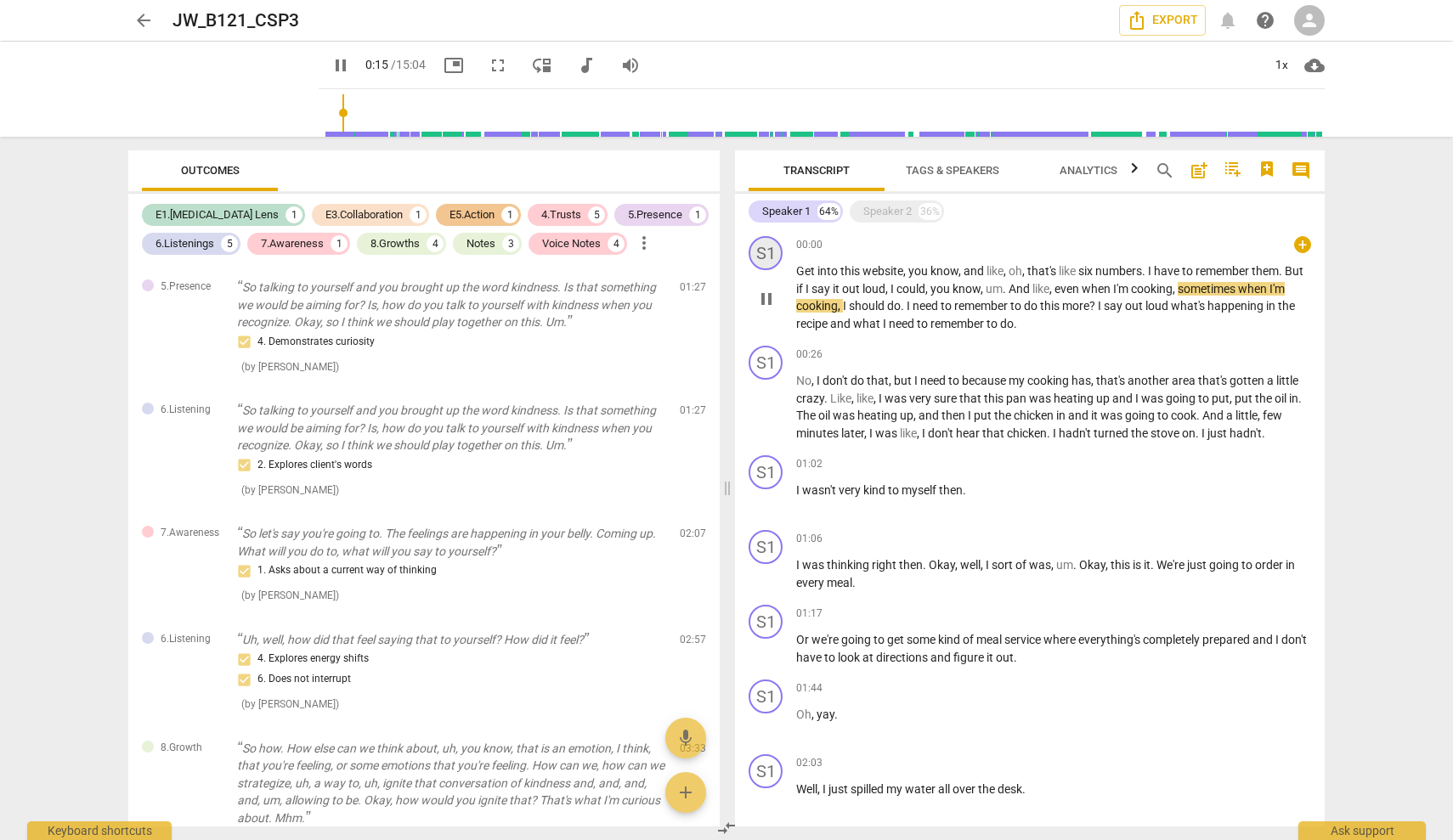
click at [766, 249] on div "S1" at bounding box center [765, 253] width 34 height 34
click at [764, 358] on div "S1" at bounding box center [765, 363] width 34 height 34
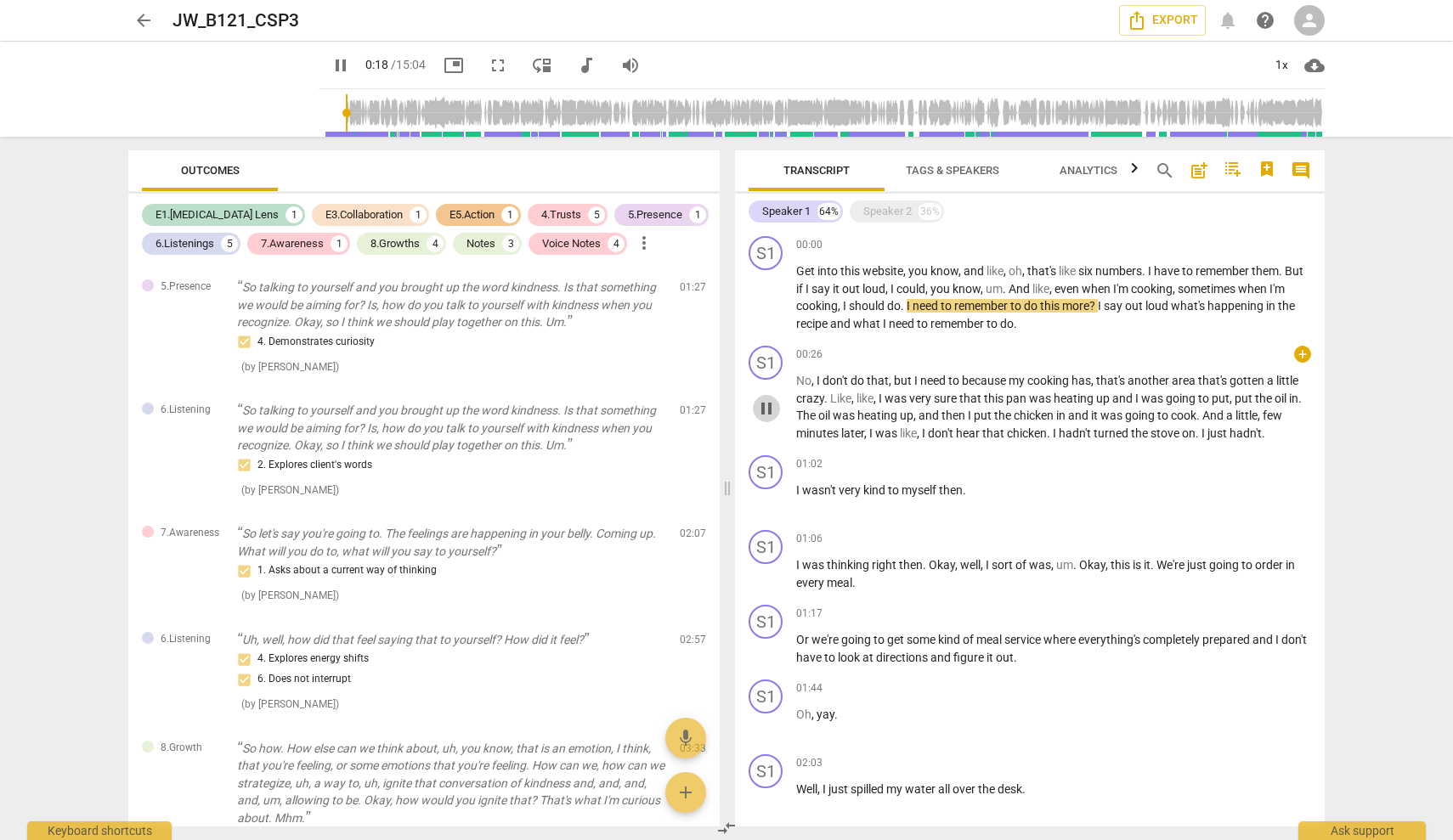
click at [771, 413] on span "pause" at bounding box center [766, 409] width 20 height 20
click at [771, 413] on span "play_arrow" at bounding box center [766, 409] width 20 height 20
click at [770, 292] on span "pause" at bounding box center [766, 299] width 20 height 20
click at [770, 292] on span "play_arrow" at bounding box center [766, 299] width 20 height 20
click at [285, 69] on div "pause" at bounding box center [223, 89] width 191 height 95
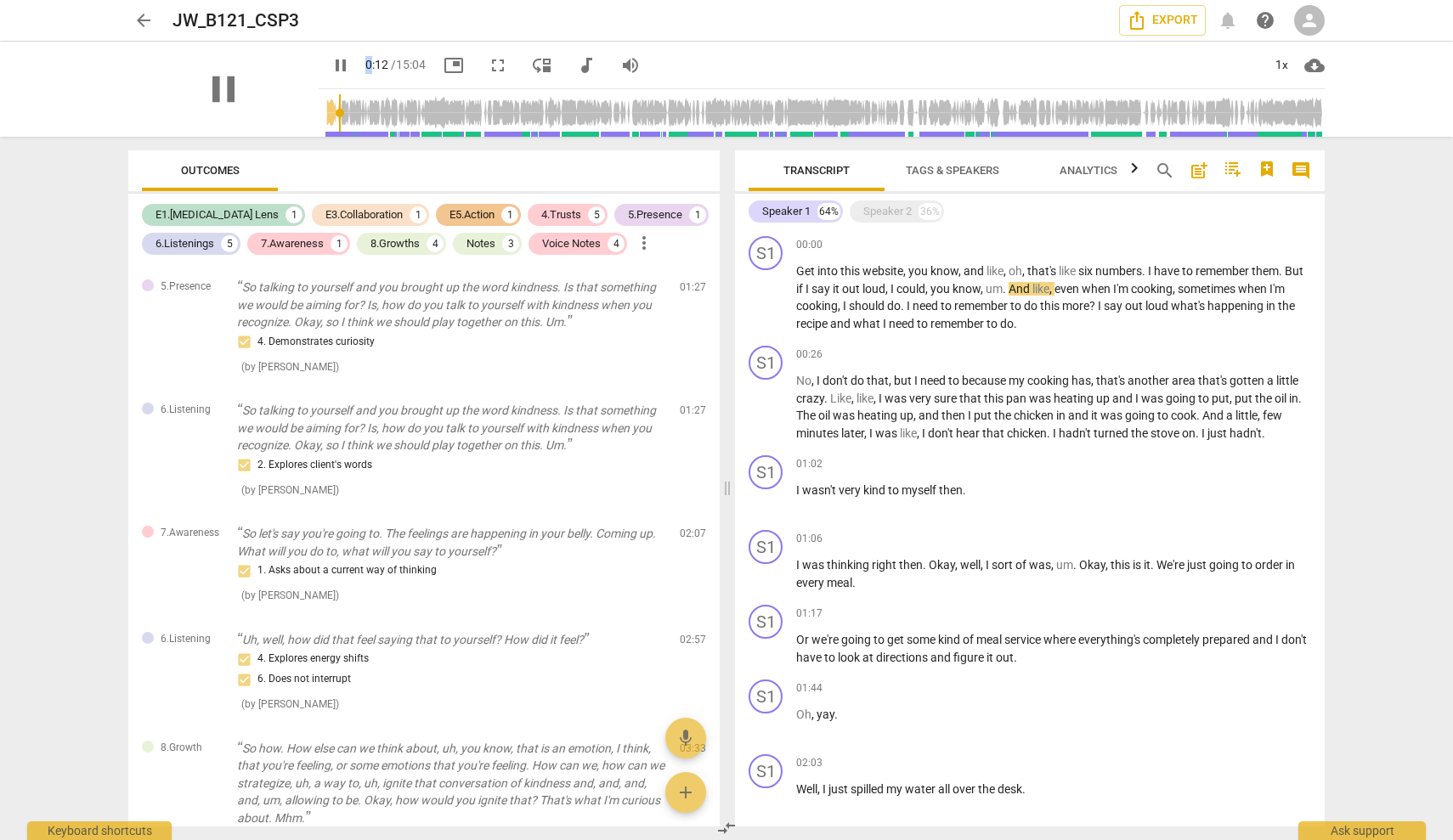
click at [285, 69] on div "pause" at bounding box center [223, 89] width 191 height 95
click at [288, 53] on div "pause" at bounding box center [223, 89] width 191 height 95
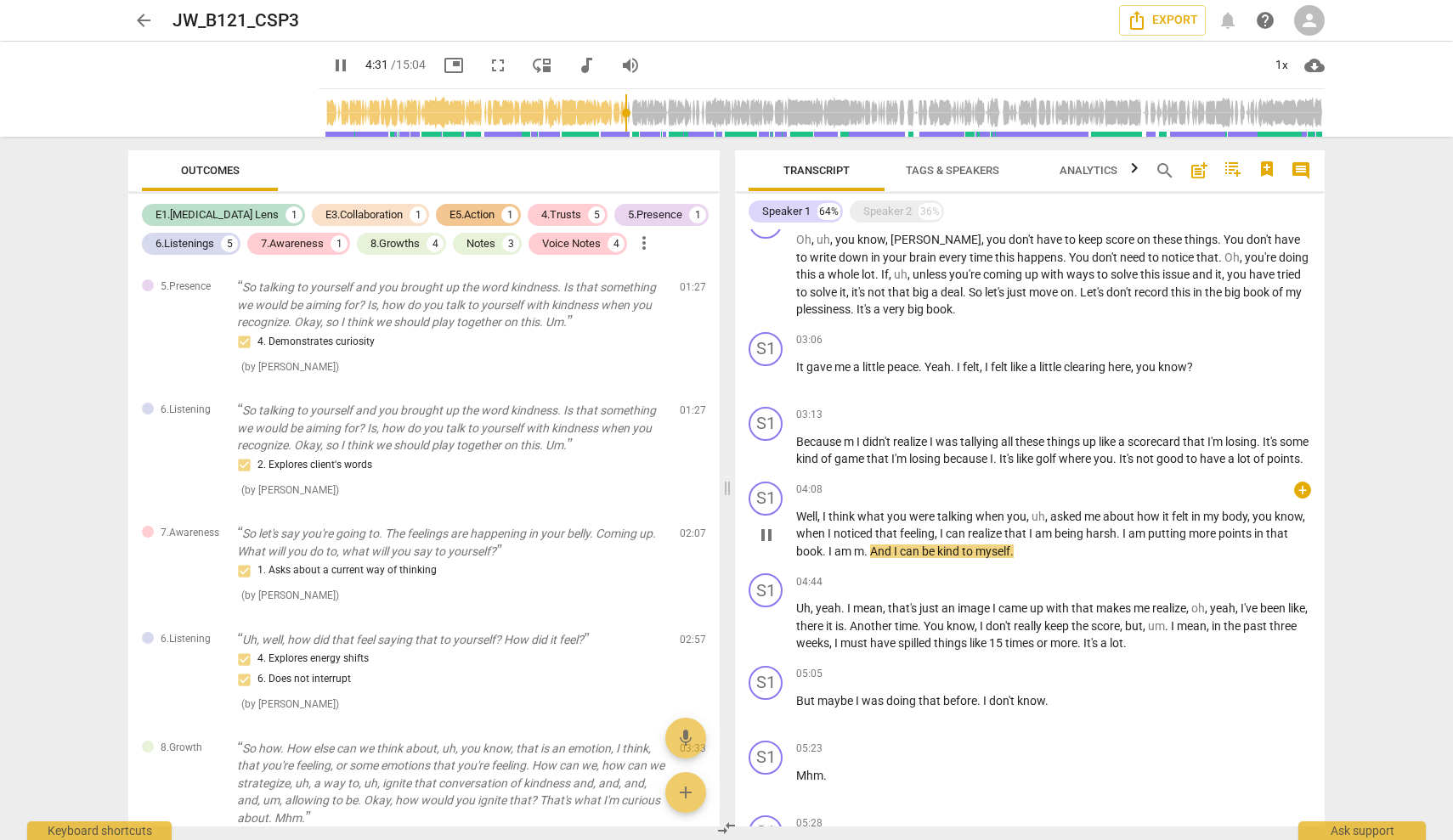
click at [765, 545] on span "pause" at bounding box center [766, 535] width 20 height 20
type input "272"
